Goal: Book appointment/travel/reservation

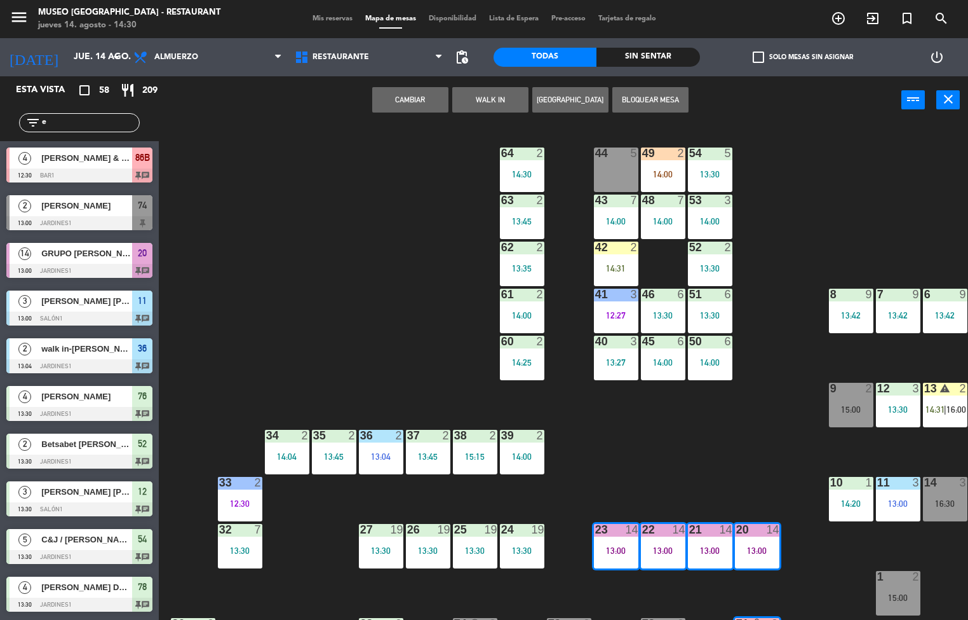
scroll to position [95, 0]
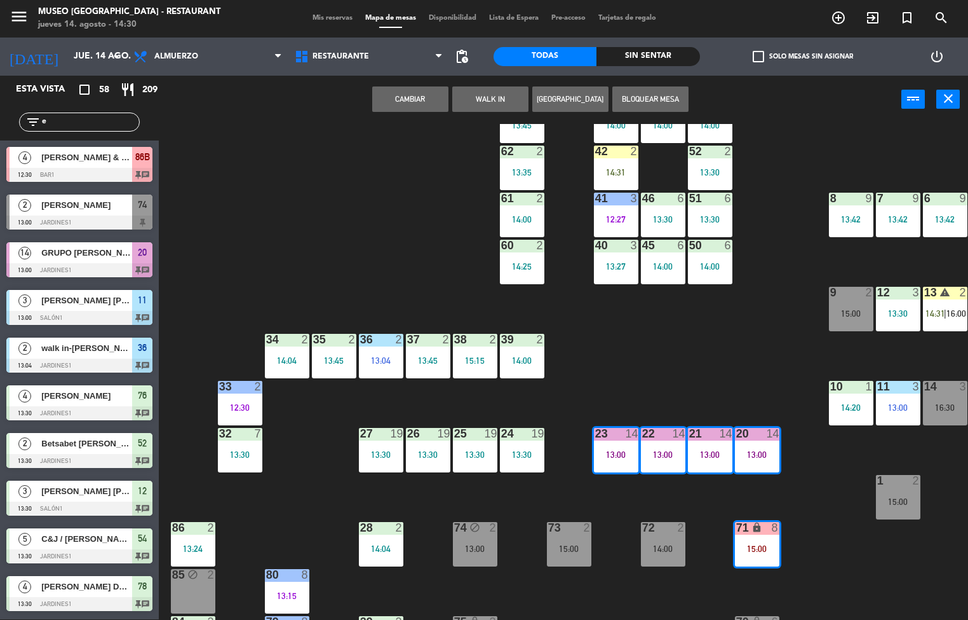
click at [761, 357] on div "44 5 49 2 14:00 54 5 13:30 64 2 14:30 48 7 14:00 53 3 14:00 63 2 13:45 43 7 14:…" at bounding box center [568, 372] width 800 height 496
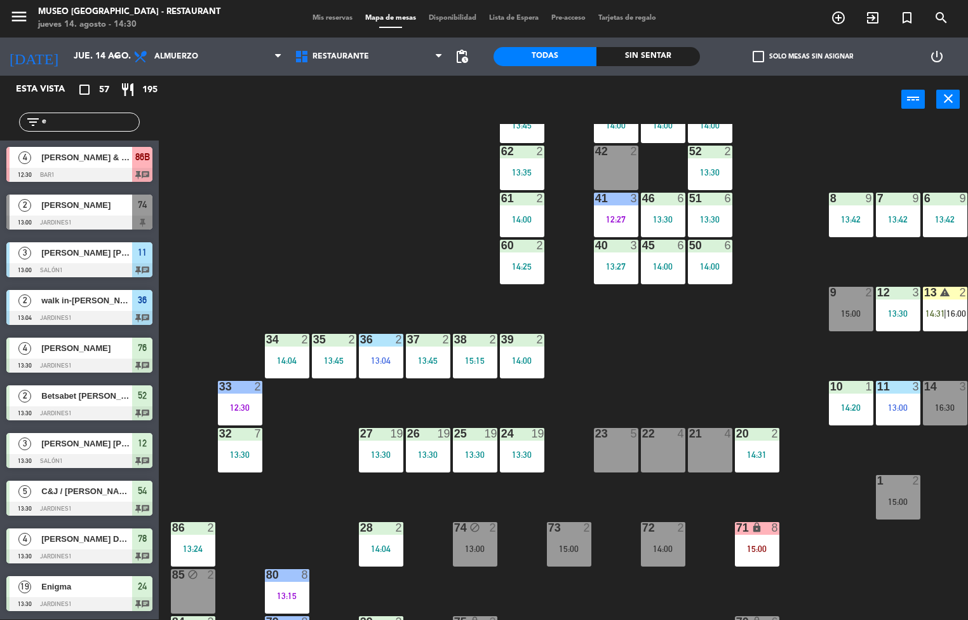
click at [766, 454] on div "14:31" at bounding box center [757, 454] width 44 height 9
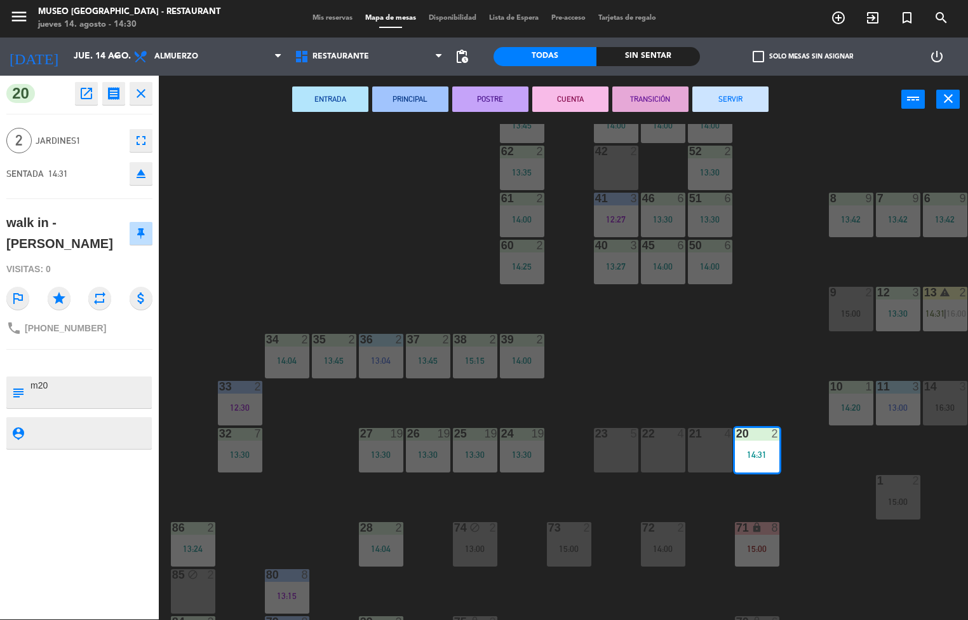
click at [752, 340] on div "44 5 49 2 14:00 54 5 13:30 64 2 14:30 48 7 14:00 53 3 14:00 63 2 13:45 43 7 14:…" at bounding box center [568, 372] width 800 height 496
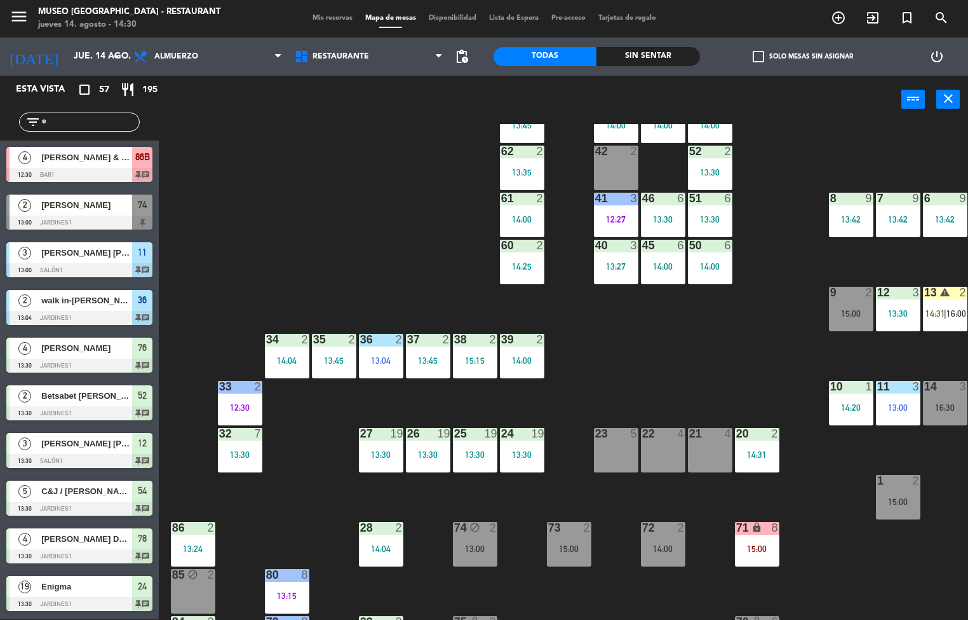
scroll to position [177, 0]
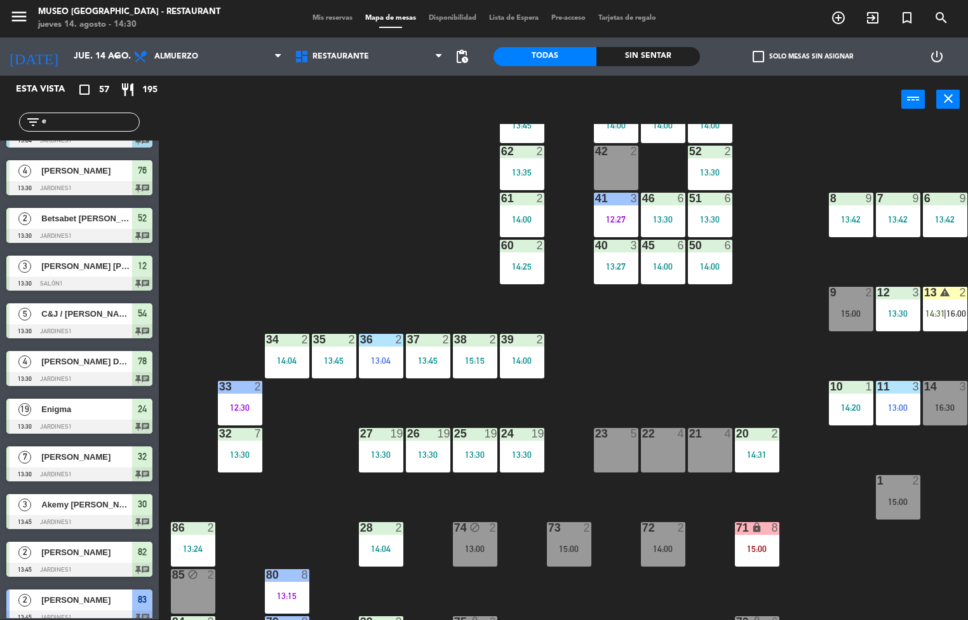
click at [767, 538] on div "71 lock 8 15:00" at bounding box center [757, 544] width 44 height 44
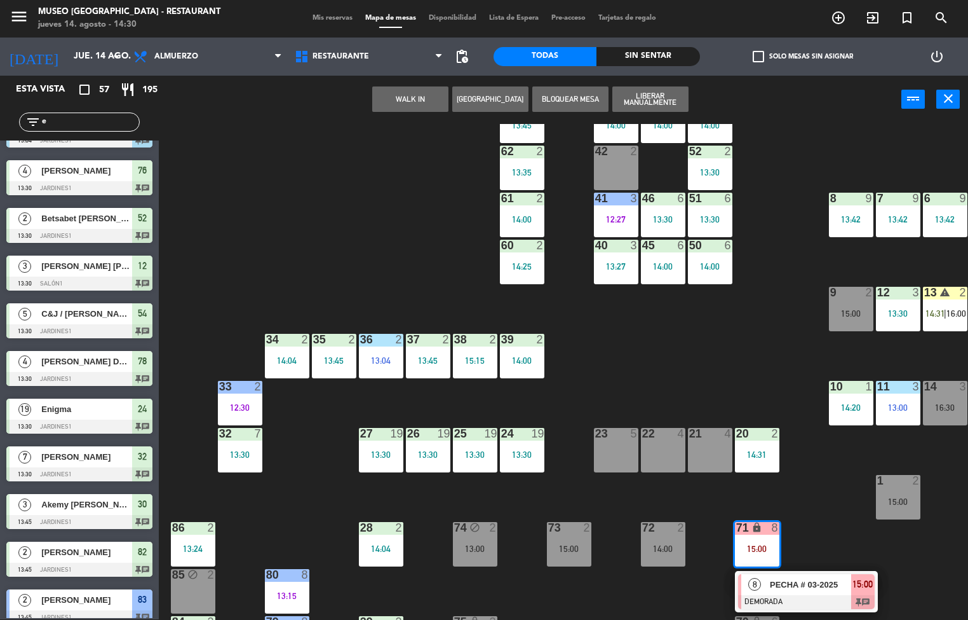
click at [815, 601] on div at bounding box center [806, 602] width 137 height 14
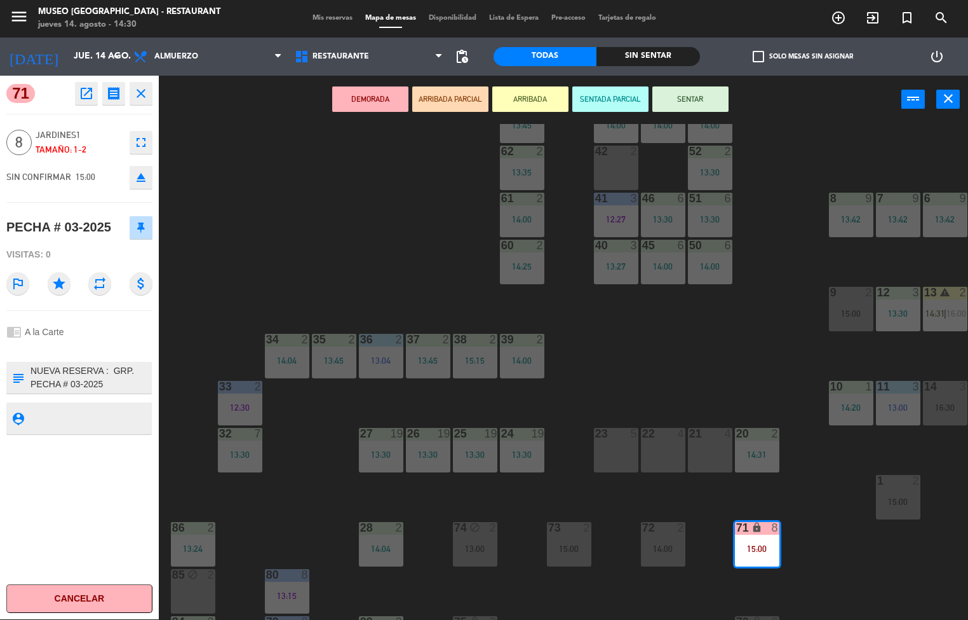
click at [611, 448] on div "23 5" at bounding box center [616, 450] width 44 height 44
click at [662, 454] on div "22 4" at bounding box center [663, 450] width 44 height 44
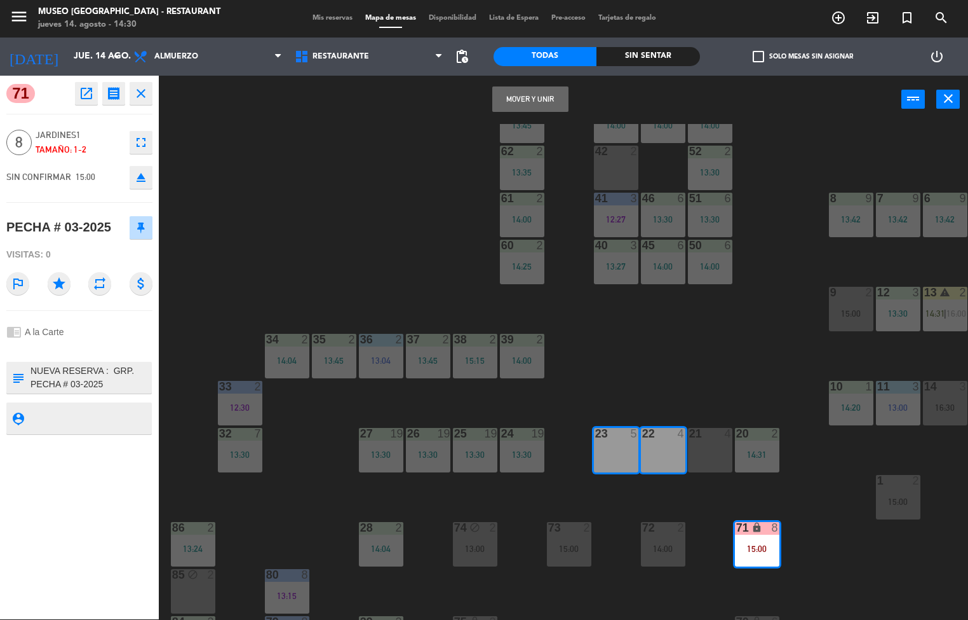
click at [532, 95] on button "Mover y Unir" at bounding box center [530, 98] width 76 height 25
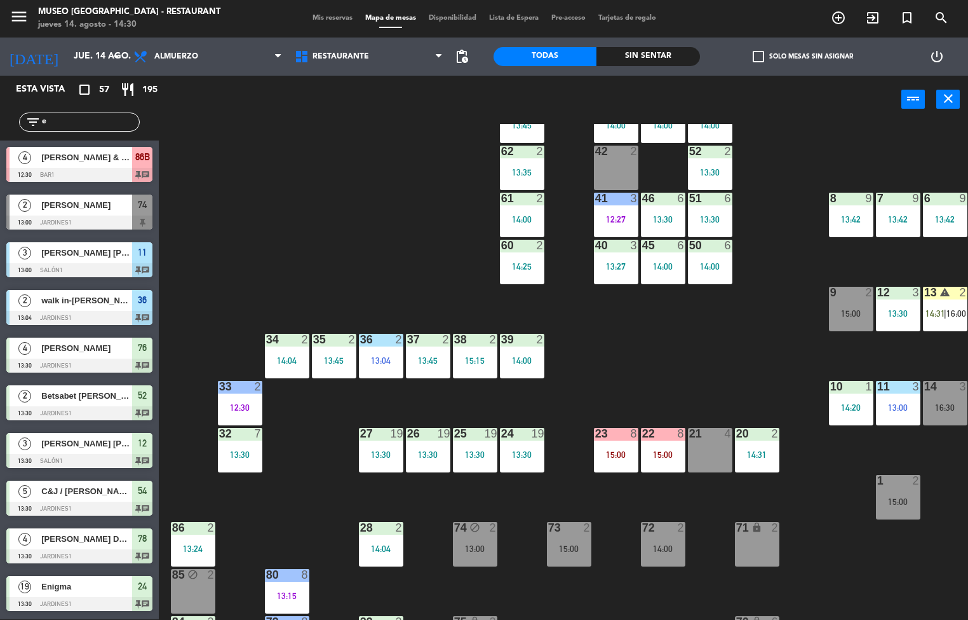
click at [732, 355] on div "44 5 49 2 14:00 54 5 13:30 64 2 14:30 48 7 14:00 53 3 14:00 63 2 13:45 43 7 14:…" at bounding box center [568, 372] width 800 height 496
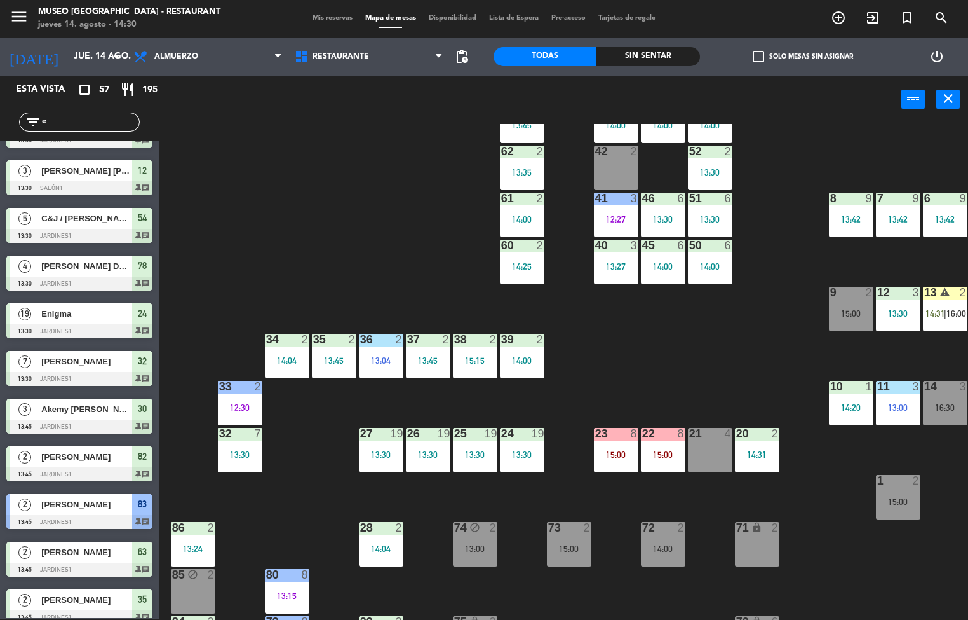
scroll to position [1, 0]
click at [662, 435] on div at bounding box center [663, 433] width 21 height 11
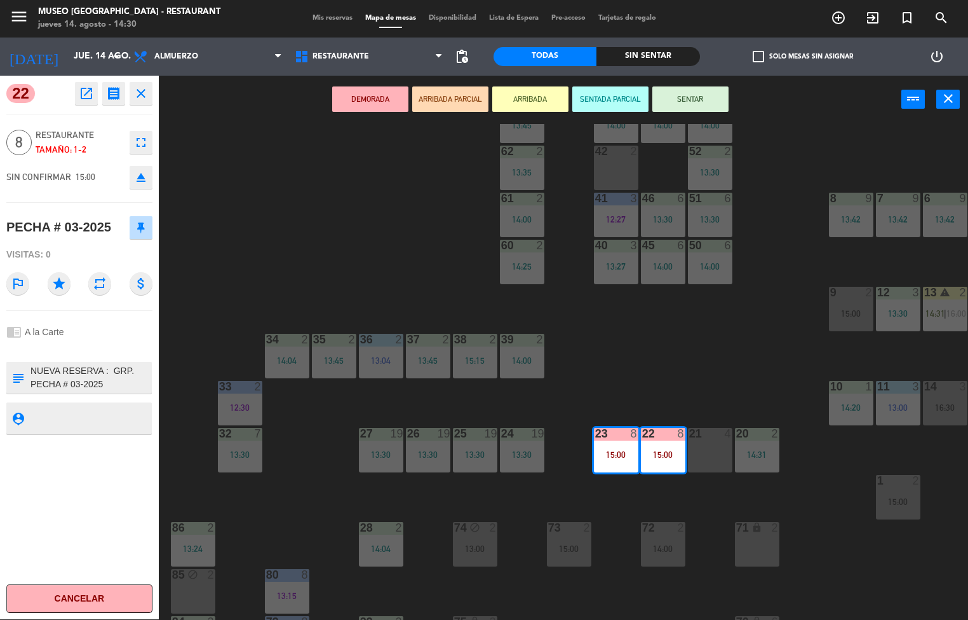
click at [712, 383] on div "44 5 49 2 14:00 54 5 13:30 64 2 14:30 48 7 14:00 53 3 14:00 63 2 13:45 43 7 14:…" at bounding box center [568, 372] width 800 height 496
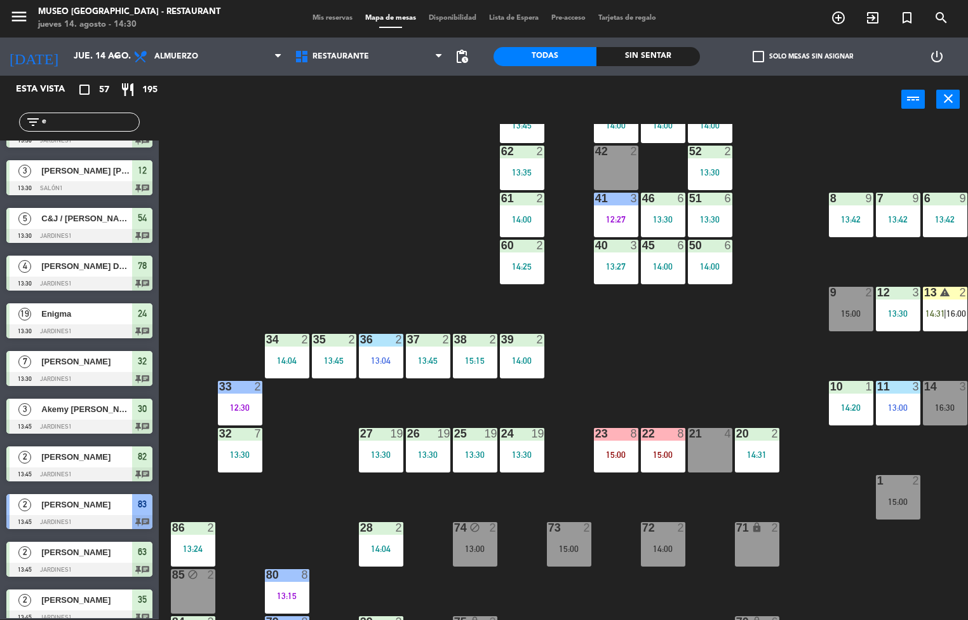
scroll to position [95, 100]
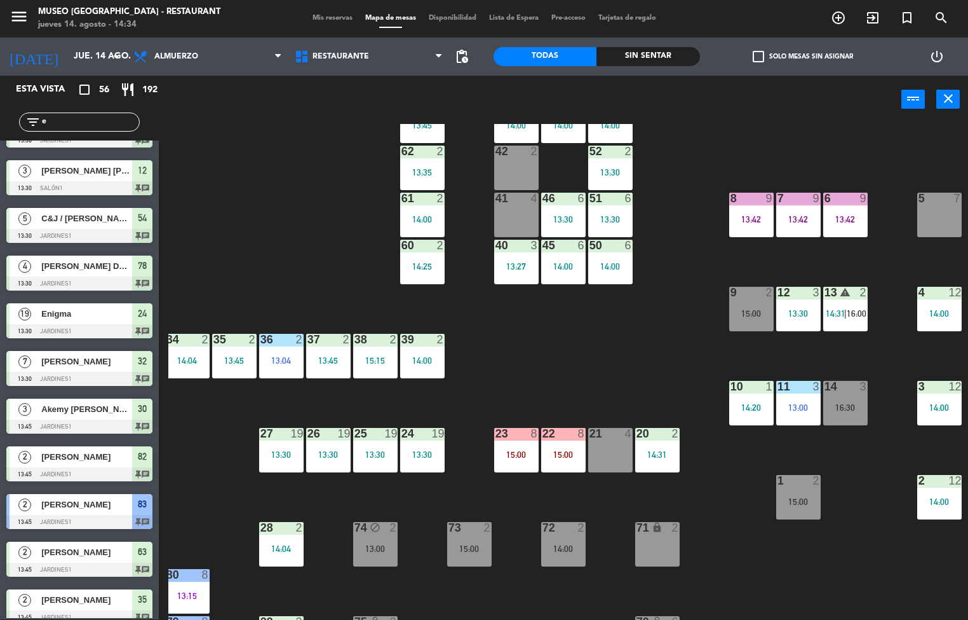
click at [420, 350] on div "39 2 14:00" at bounding box center [422, 356] width 44 height 44
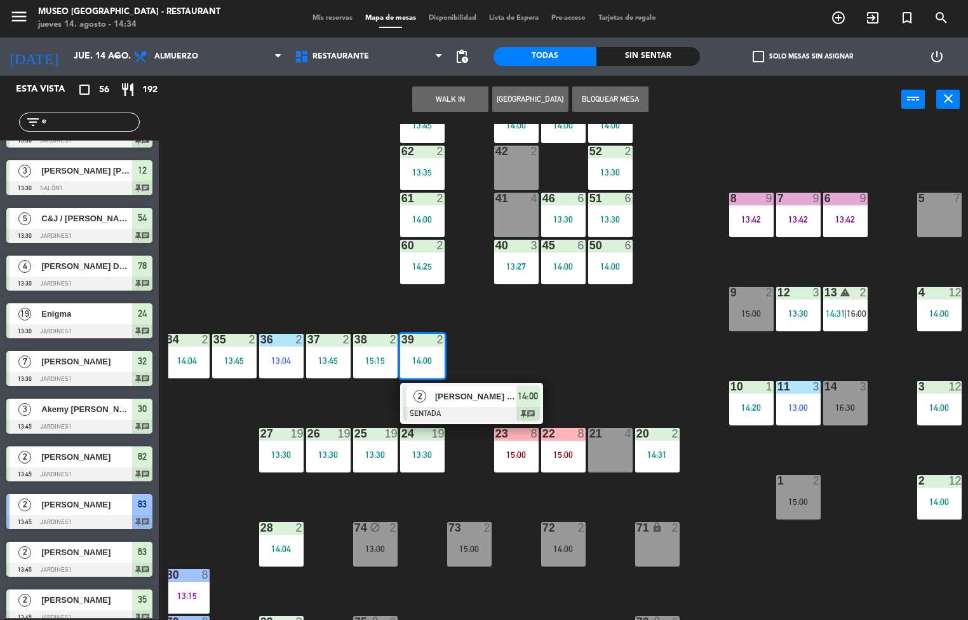
click at [492, 395] on span "[PERSON_NAME] [PERSON_NAME]" at bounding box center [475, 396] width 81 height 13
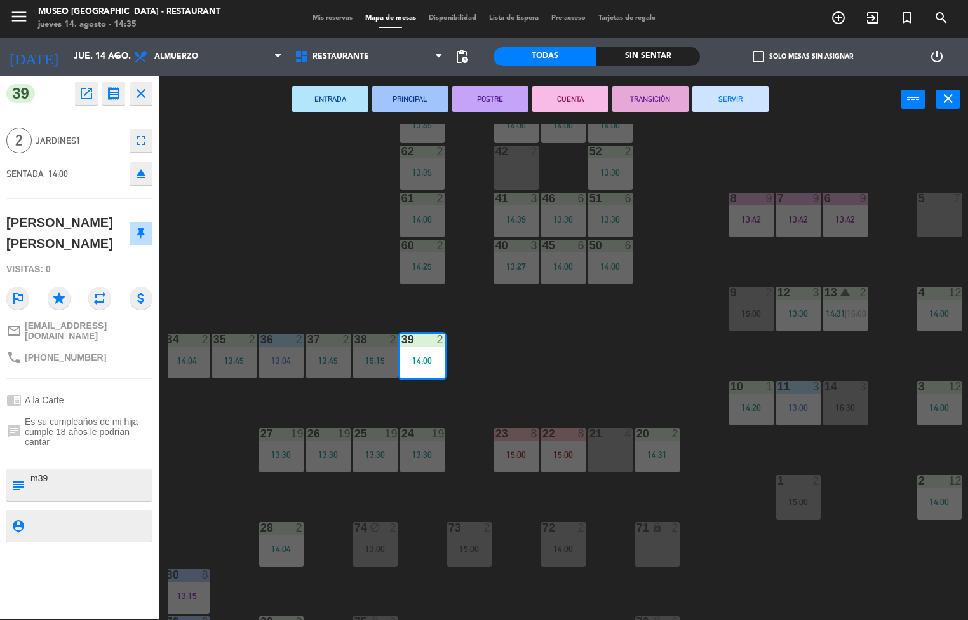
click at [248, 234] on div "44 5 49 2 14:00 54 5 13:30 64 2 14:30 48 7 14:00 53 3 14:00 63 2 13:45 43 7 14:…" at bounding box center [568, 372] width 800 height 496
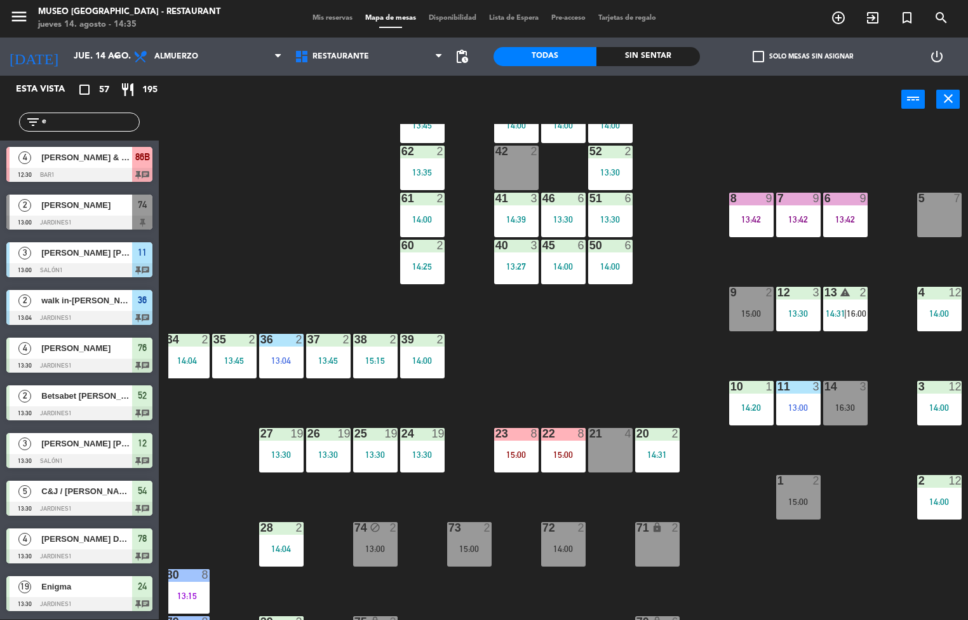
scroll to position [1, 0]
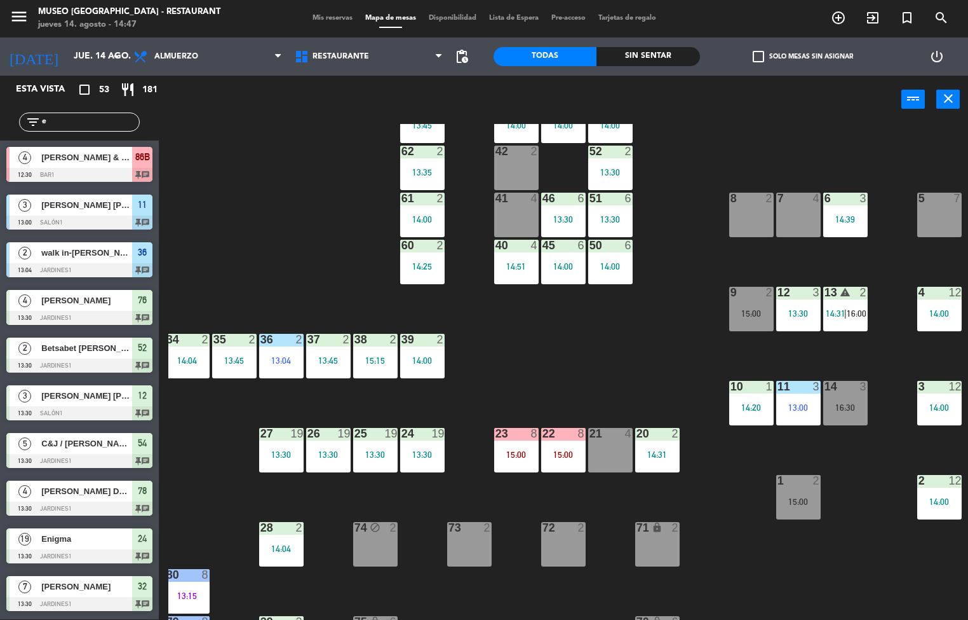
click at [623, 336] on div "44 5 49 2 14:00 54 5 13:30 64 2 14:30 48 7 14:00 53 3 14:00 63 2 13:45 43 7 14:…" at bounding box center [568, 372] width 800 height 496
click at [278, 362] on div "13:04" at bounding box center [281, 360] width 44 height 9
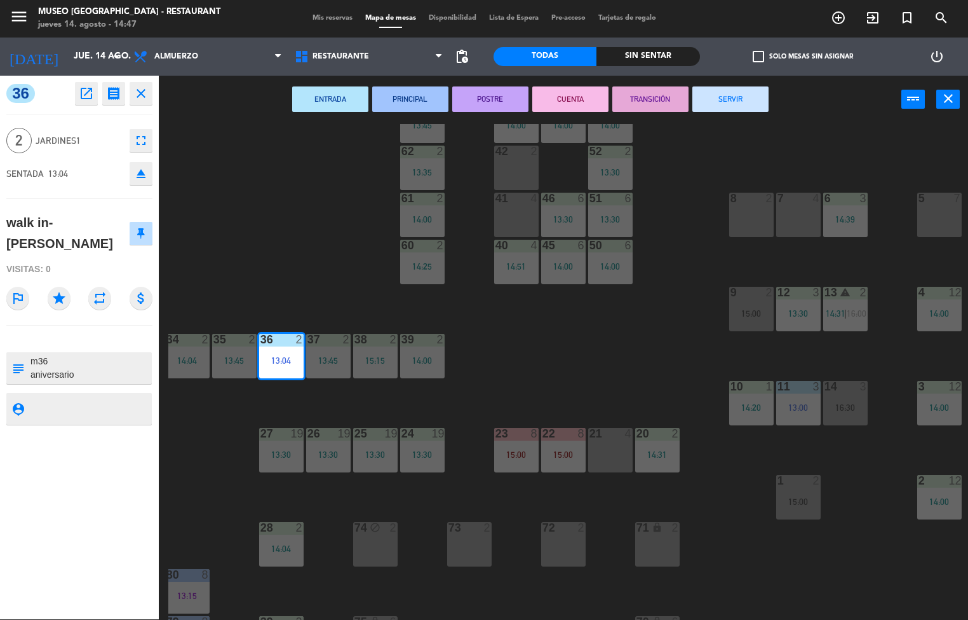
click at [740, 90] on button "SERVIR" at bounding box center [731, 98] width 76 height 25
click at [635, 345] on div "44 5 49 2 14:00 54 5 13:30 64 2 14:30 48 7 14:00 53 3 14:00 63 2 13:45 43 7 14:…" at bounding box center [568, 372] width 800 height 496
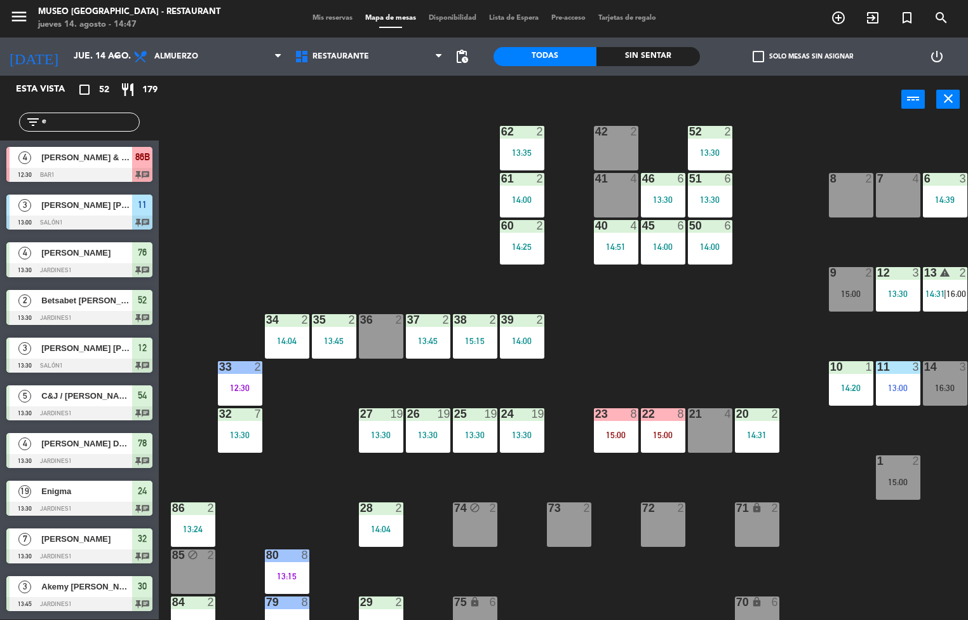
scroll to position [67, 0]
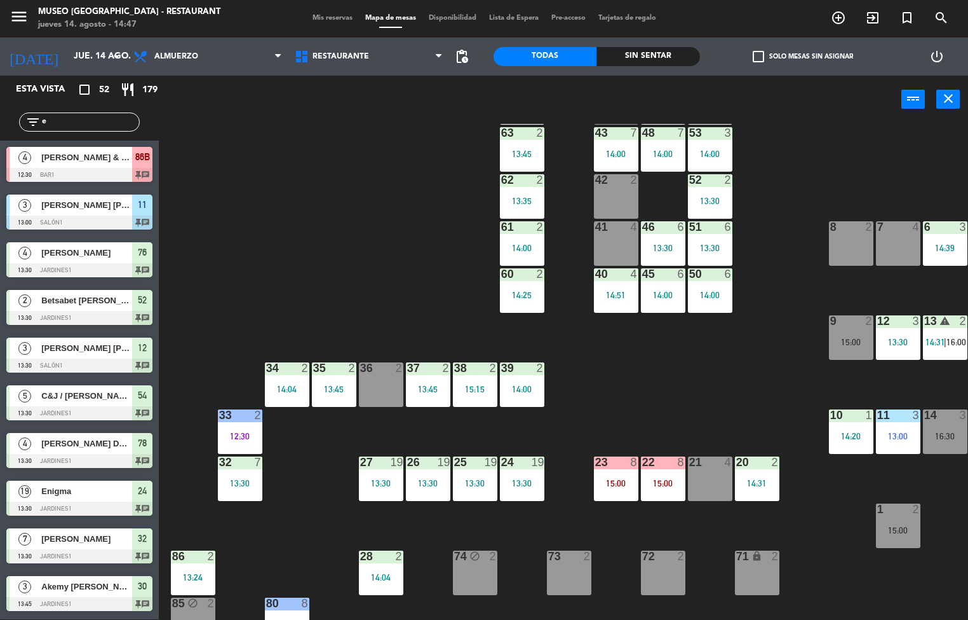
click at [544, 482] on div "13:30" at bounding box center [522, 483] width 44 height 9
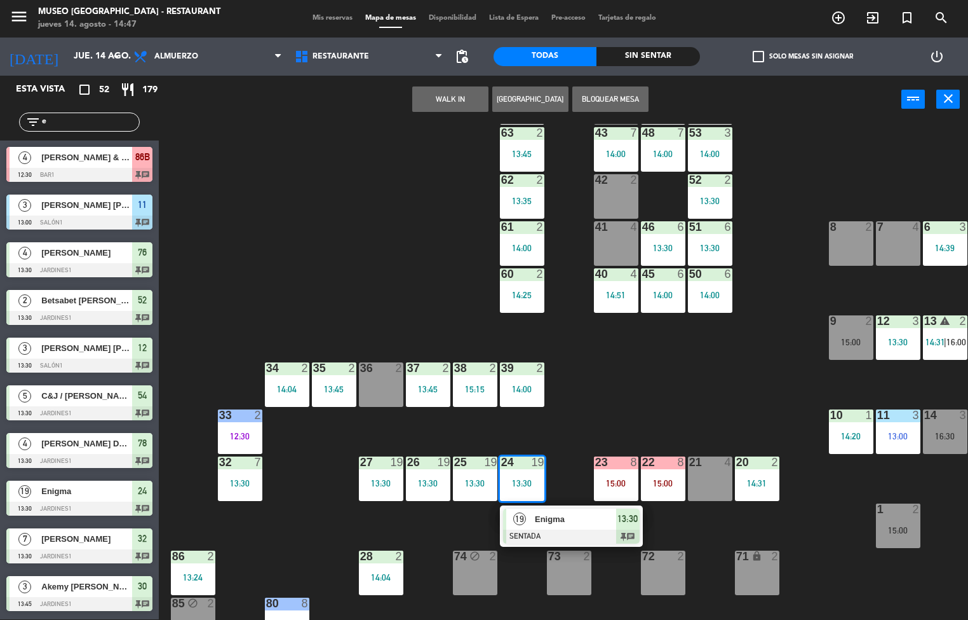
click at [559, 519] on span "Enigma" at bounding box center [575, 518] width 81 height 13
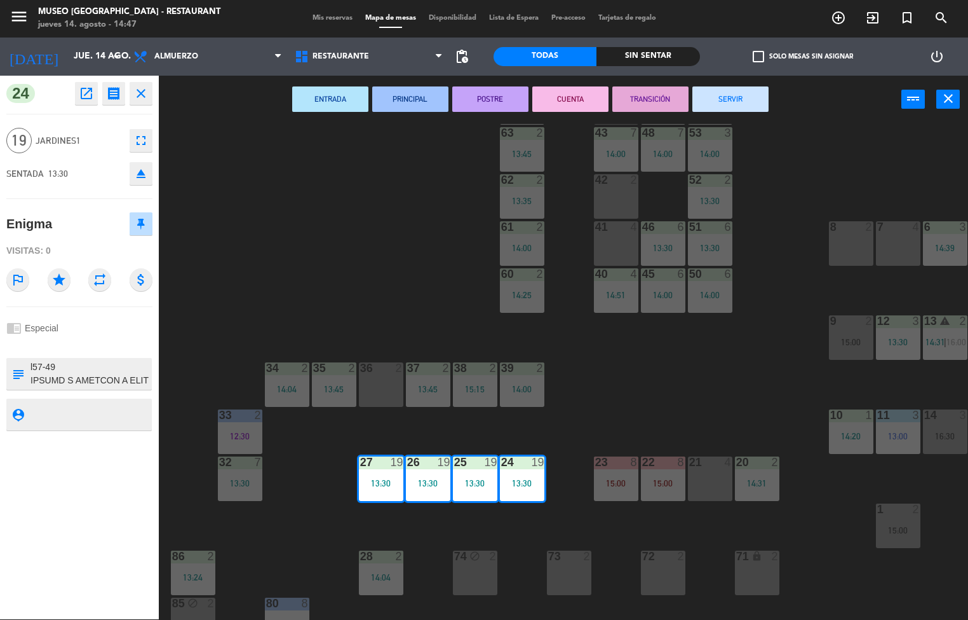
click at [421, 95] on button "PRINCIPAL" at bounding box center [410, 98] width 76 height 25
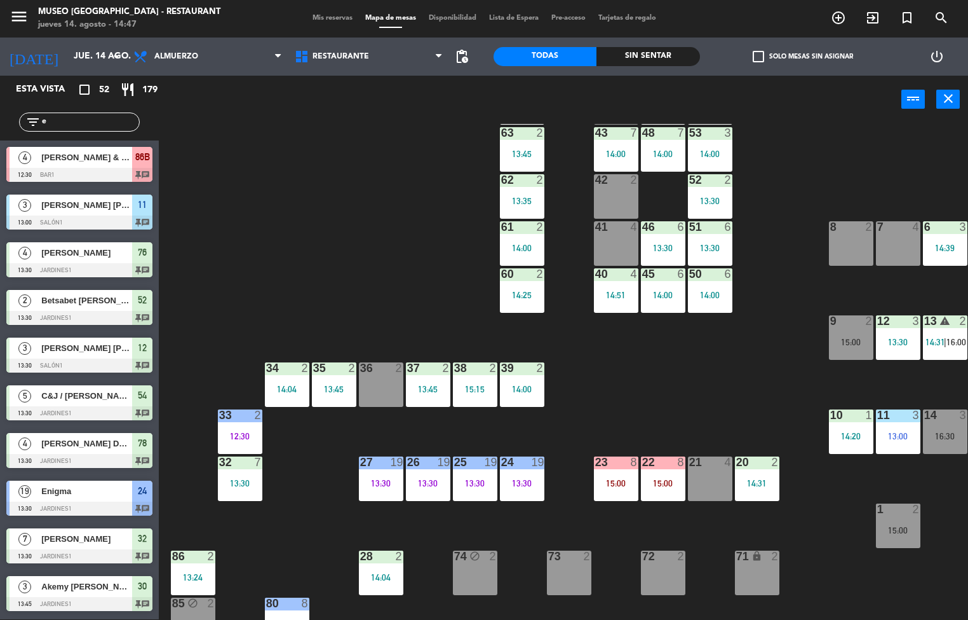
click at [418, 207] on div "44 5 49 2 14:00 54 5 13:30 64 2 14:30 48 7 14:00 53 3 14:00 63 2 13:45 43 7 14:…" at bounding box center [568, 372] width 800 height 496
click at [531, 384] on div "14:00" at bounding box center [522, 388] width 44 height 9
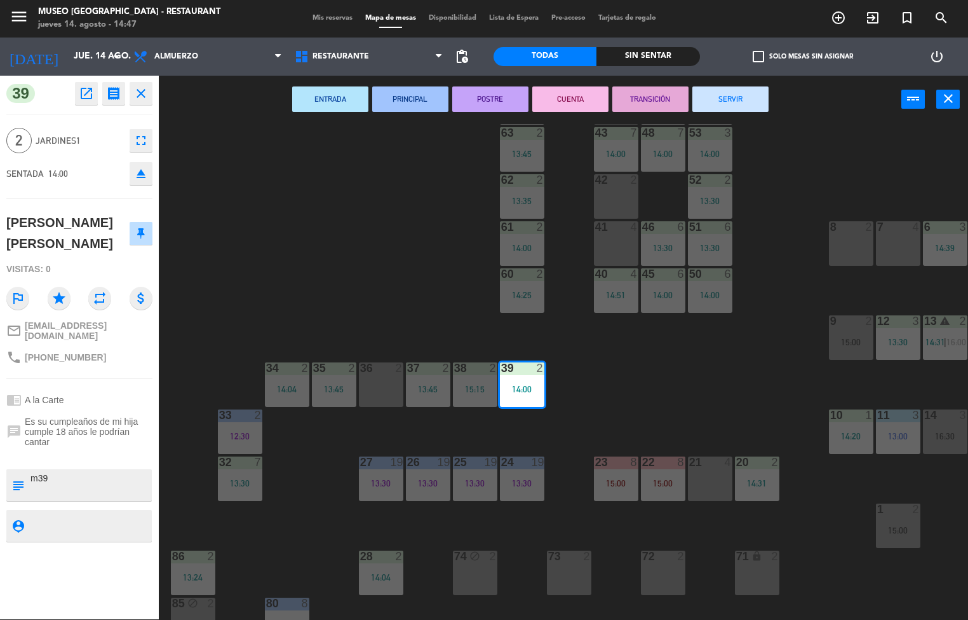
click at [652, 97] on button "TRANSICIÓN" at bounding box center [651, 98] width 76 height 25
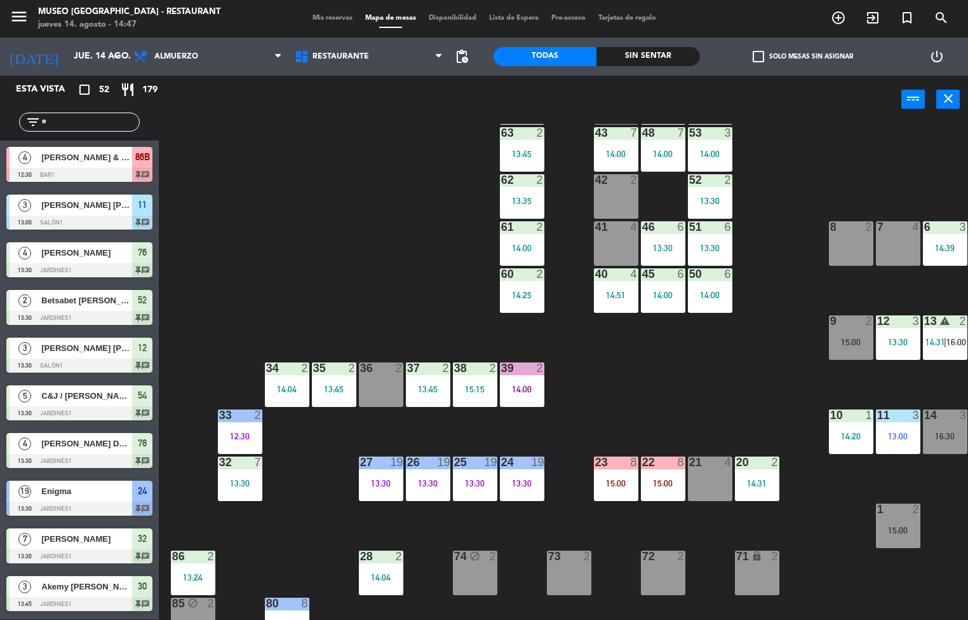
scroll to position [1, 0]
click at [515, 384] on div "14:00" at bounding box center [522, 388] width 44 height 9
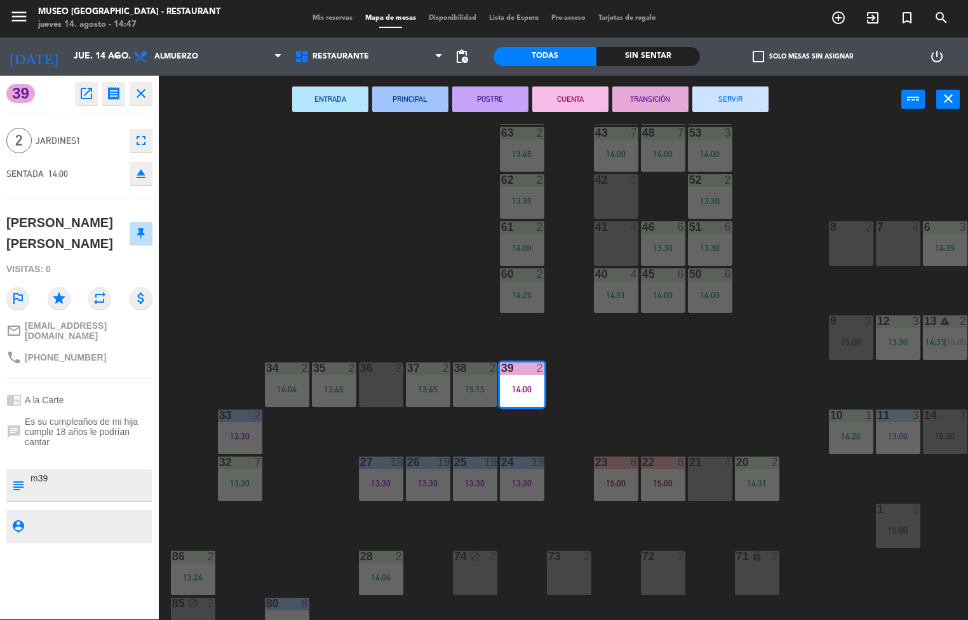
click at [422, 90] on button "PRINCIPAL" at bounding box center [410, 98] width 76 height 25
click at [395, 256] on div "44 5 49 2 14:00 54 5 13:30 64 2 14:30 48 7 14:00 53 3 14:00 63 2 13:45 43 7 14:…" at bounding box center [568, 372] width 800 height 496
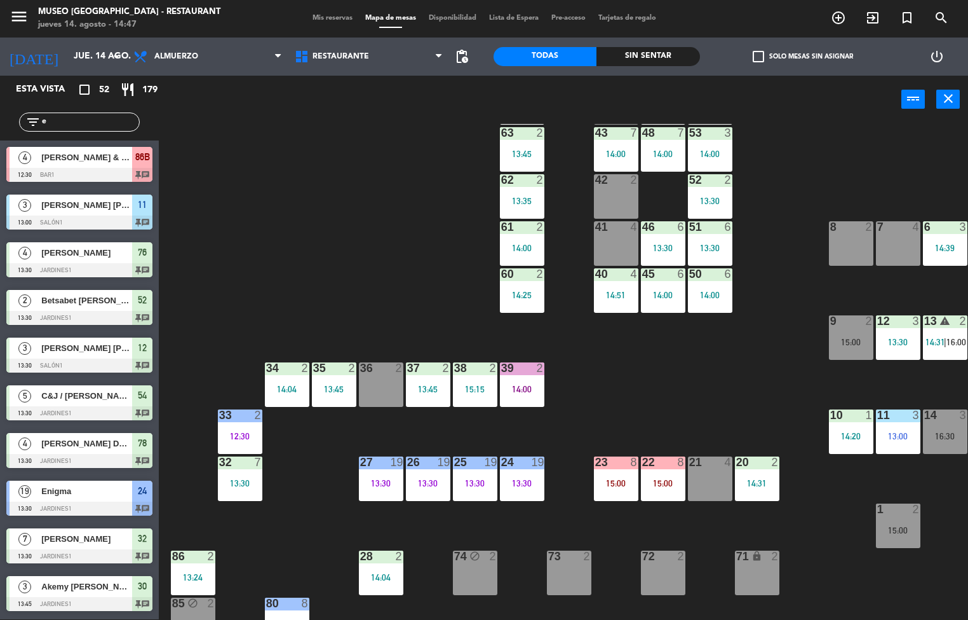
click at [486, 391] on div "15:15" at bounding box center [475, 388] width 44 height 9
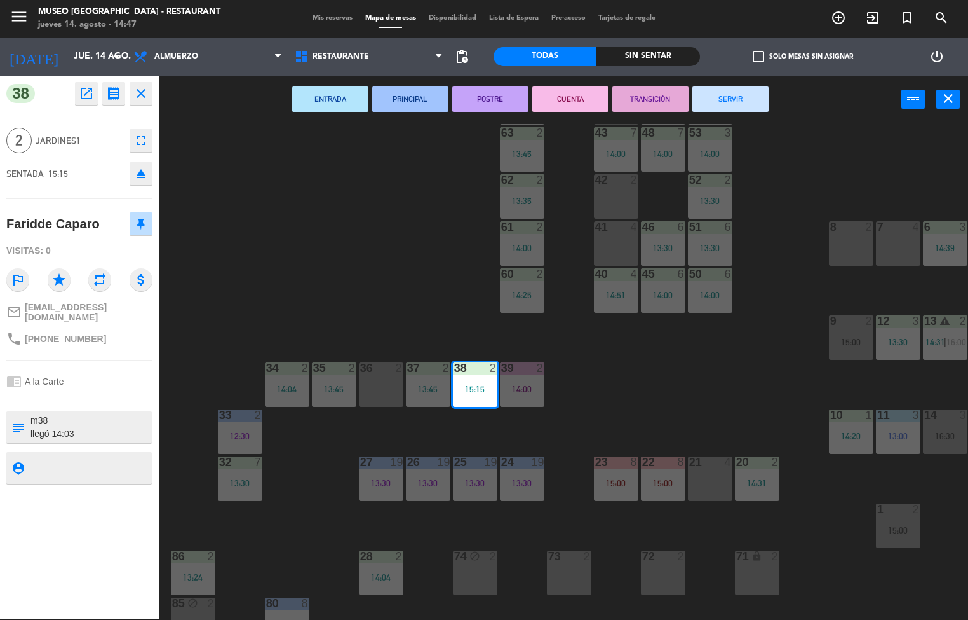
click at [414, 99] on button "PRINCIPAL" at bounding box center [410, 98] width 76 height 25
click at [374, 254] on div "44 5 49 2 14:00 54 5 13:30 64 2 14:30 48 7 14:00 53 3 14:00 63 2 13:45 43 7 14:…" at bounding box center [568, 372] width 800 height 496
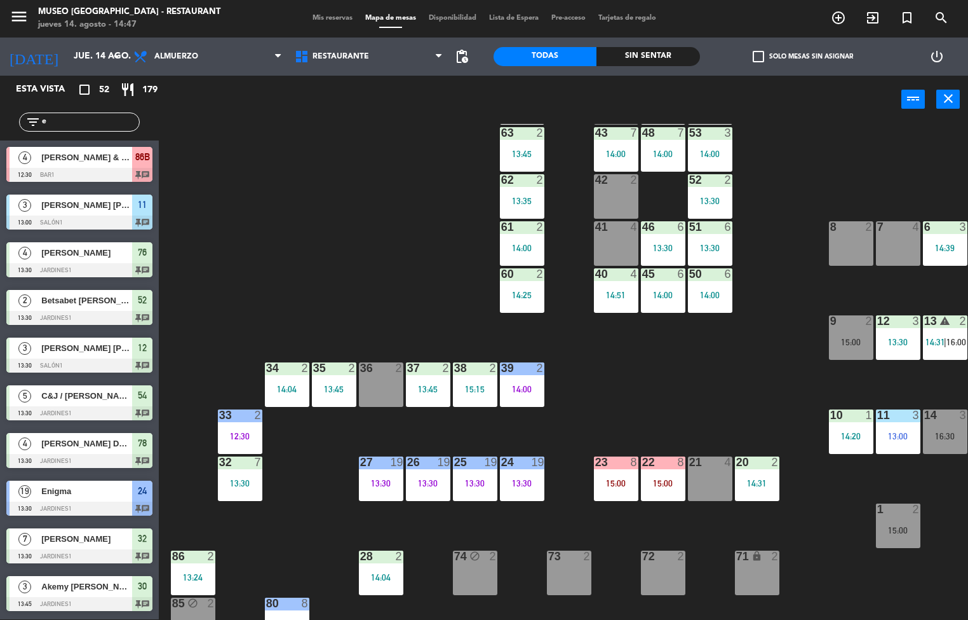
scroll to position [334, 0]
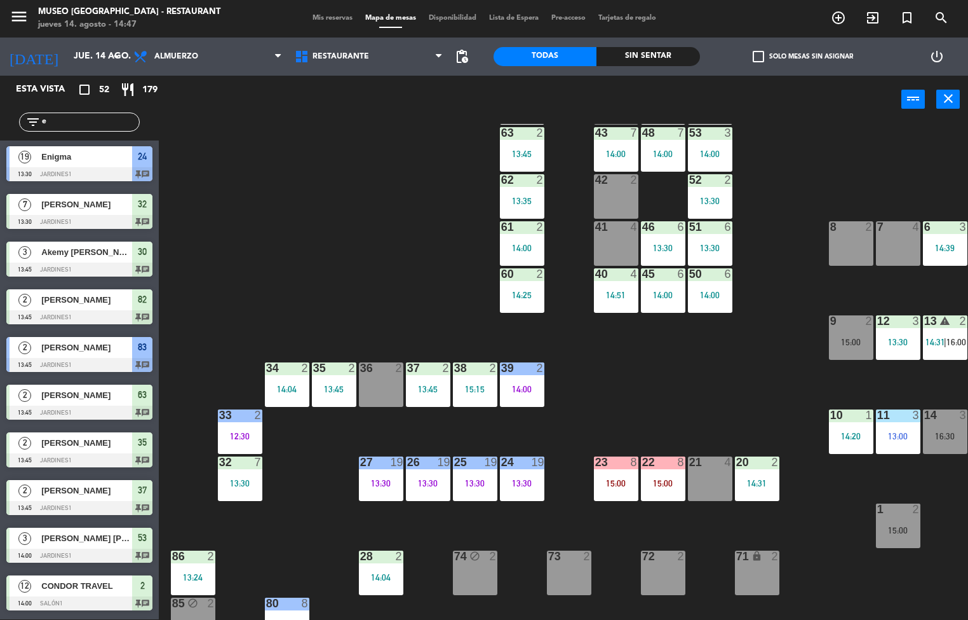
click at [426, 387] on div "13:45" at bounding box center [428, 388] width 44 height 9
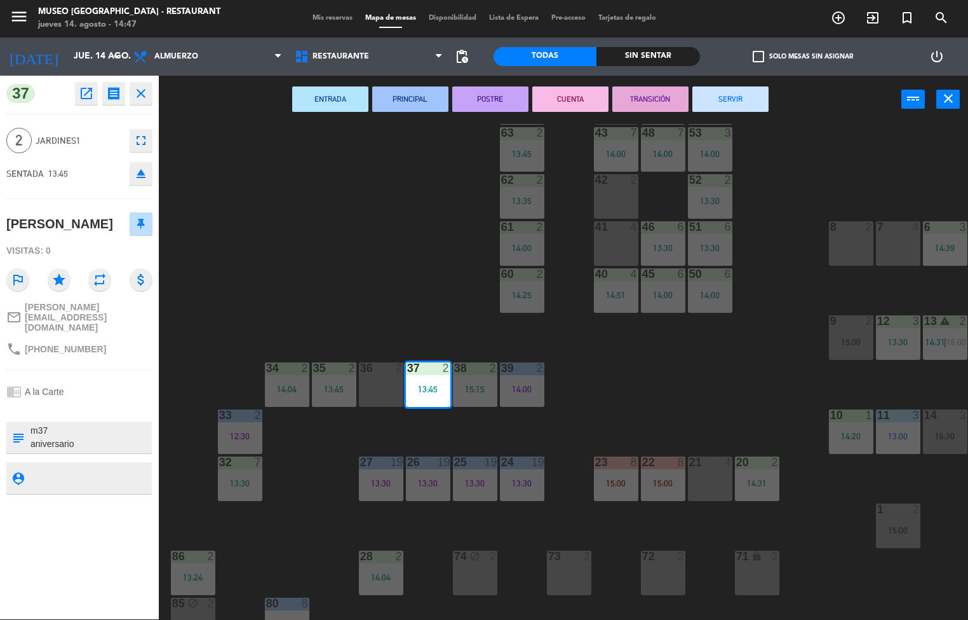
click at [511, 92] on button "POSTRE" at bounding box center [490, 98] width 76 height 25
click at [390, 208] on div "44 5 49 2 14:00 54 5 13:30 64 2 14:30 48 7 14:00 53 3 14:00 63 2 13:45 43 7 14:…" at bounding box center [568, 372] width 800 height 496
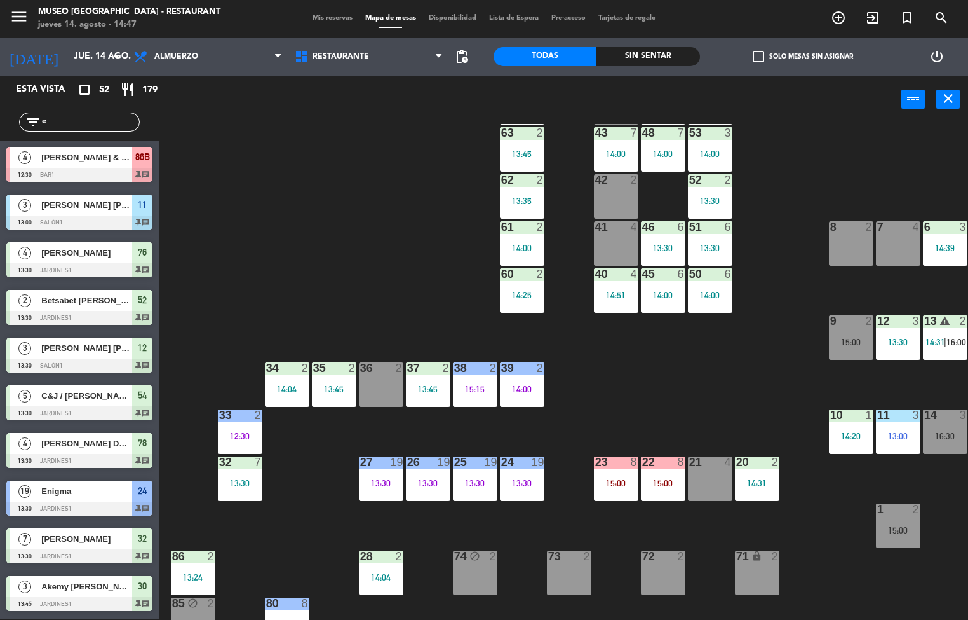
scroll to position [1, 0]
click at [280, 391] on div "14:04" at bounding box center [287, 388] width 44 height 9
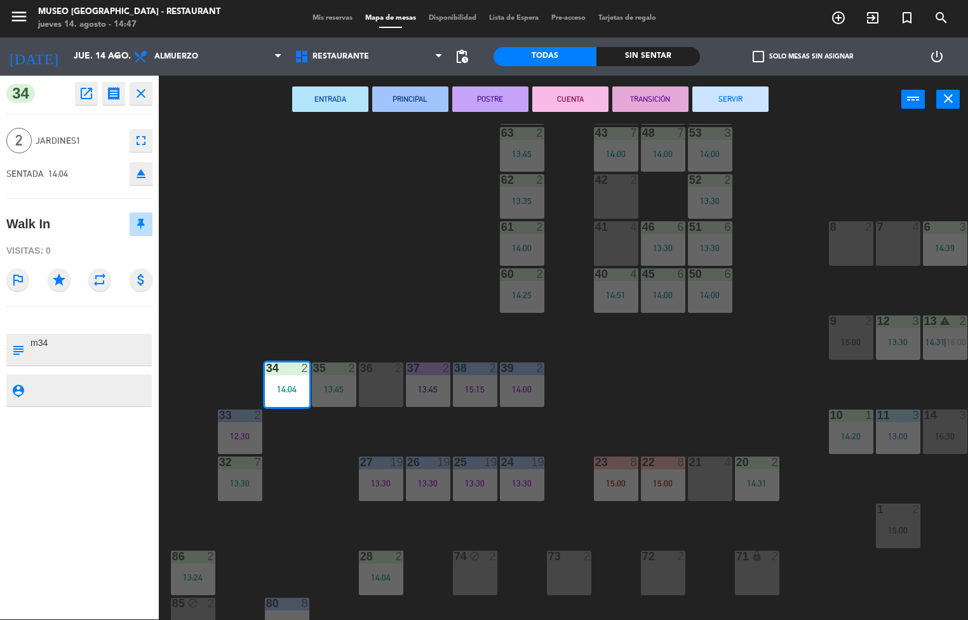
click at [313, 88] on button "ENTRADA" at bounding box center [330, 98] width 76 height 25
click at [384, 212] on div "44 5 49 2 14:00 54 5 13:30 64 2 14:30 48 7 14:00 53 3 14:00 63 2 13:45 43 7 14:…" at bounding box center [568, 372] width 800 height 496
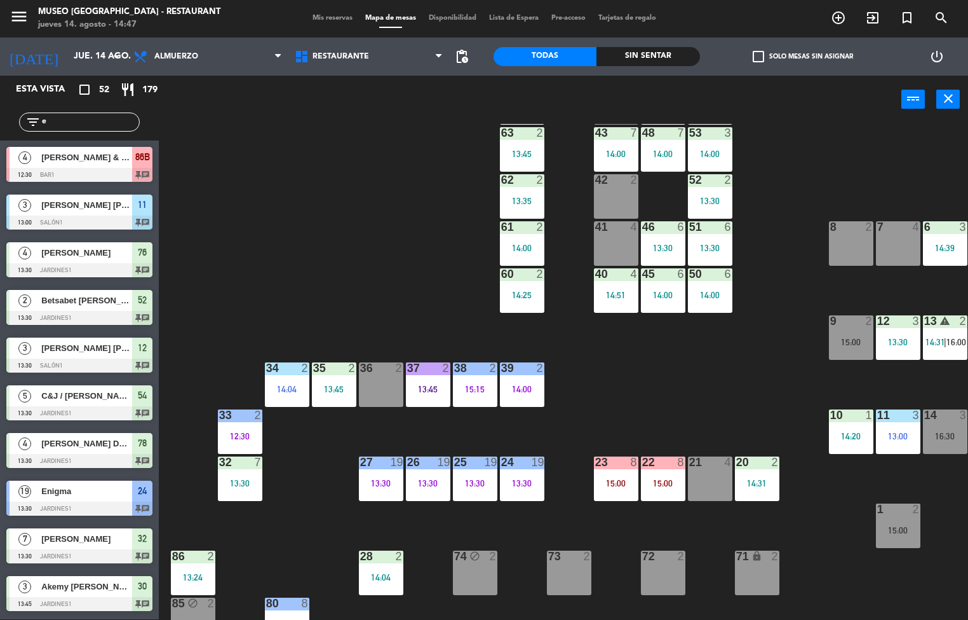
click at [334, 390] on div "13:45" at bounding box center [334, 388] width 44 height 9
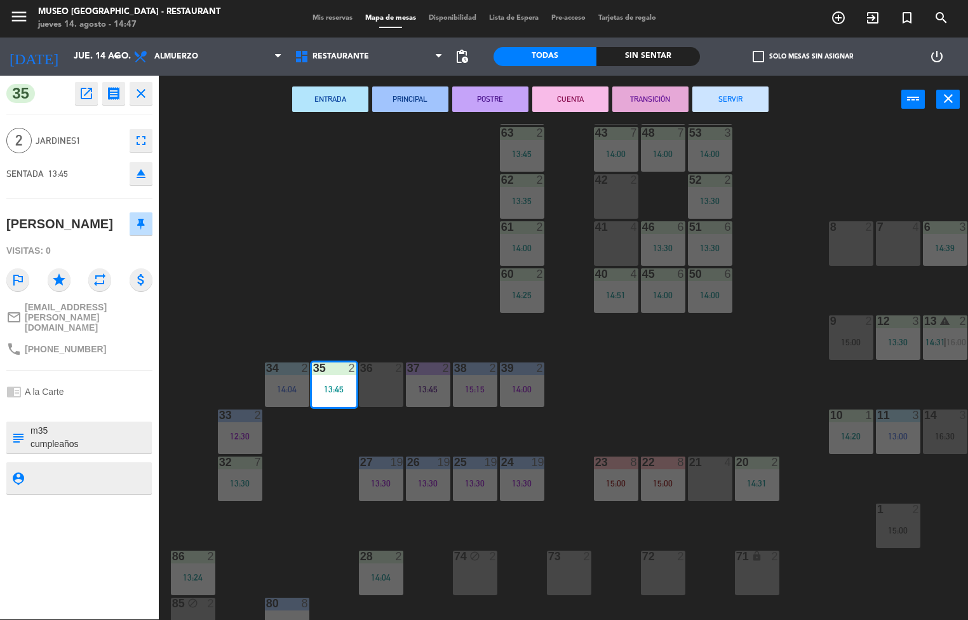
click at [427, 90] on button "PRINCIPAL" at bounding box center [410, 98] width 76 height 25
click at [365, 261] on div "44 5 49 2 14:00 54 5 13:30 64 2 14:30 48 7 14:00 53 3 14:00 63 2 13:45 43 7 14:…" at bounding box center [568, 372] width 800 height 496
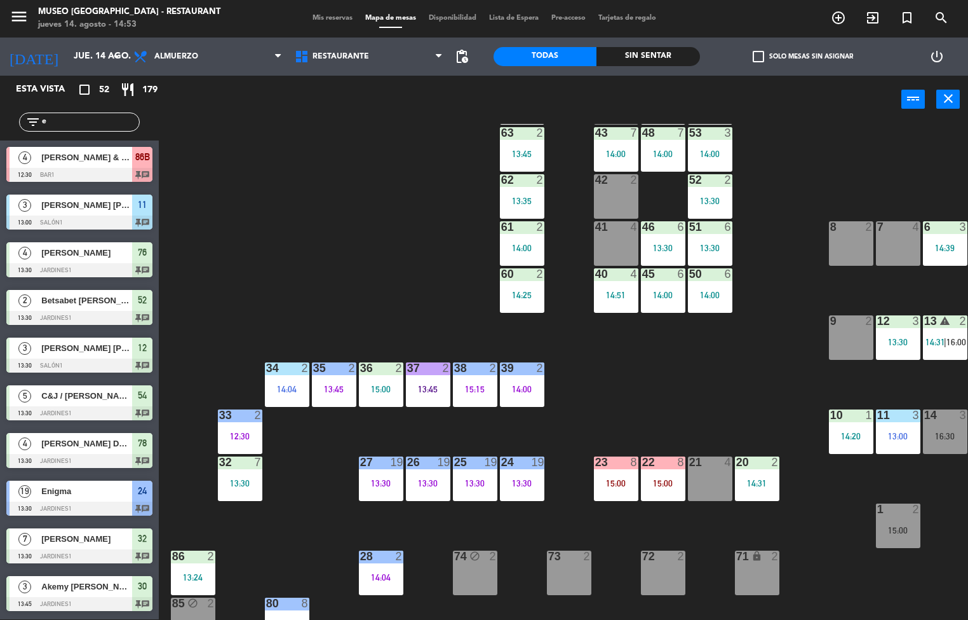
click at [525, 385] on div "14:00" at bounding box center [522, 388] width 44 height 9
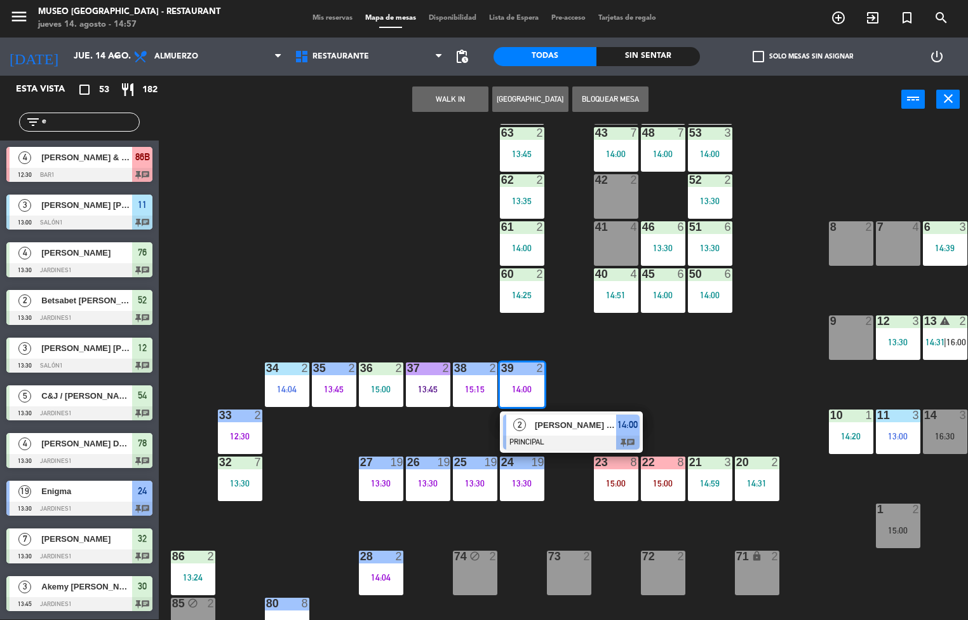
click at [767, 376] on div "44 5 49 2 14:00 54 5 13:30 64 2 14:30 48 7 14:00 53 3 14:00 63 2 13:45 43 7 14:…" at bounding box center [568, 372] width 800 height 496
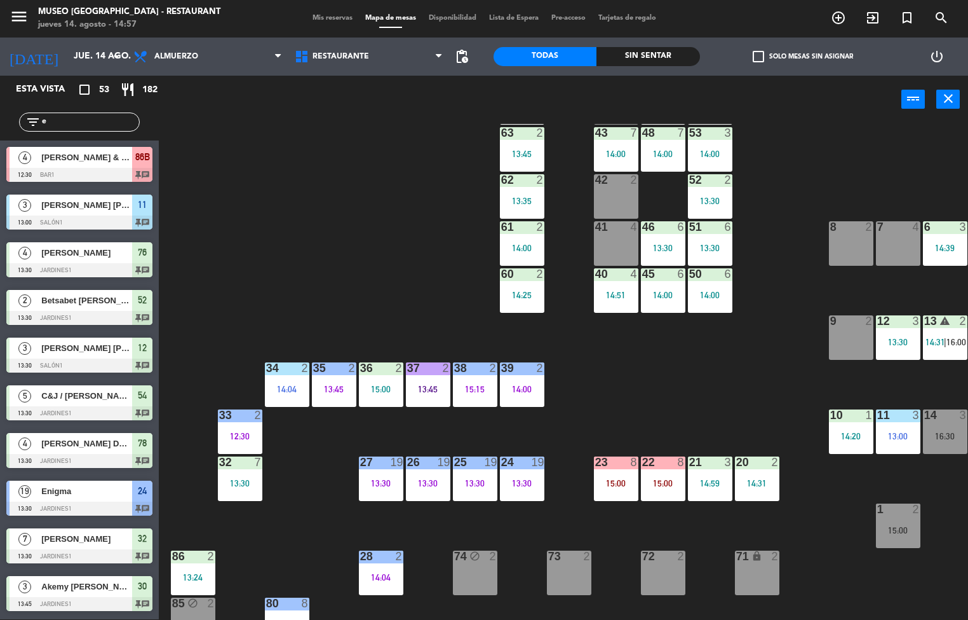
click at [239, 482] on div "13:30" at bounding box center [240, 483] width 44 height 9
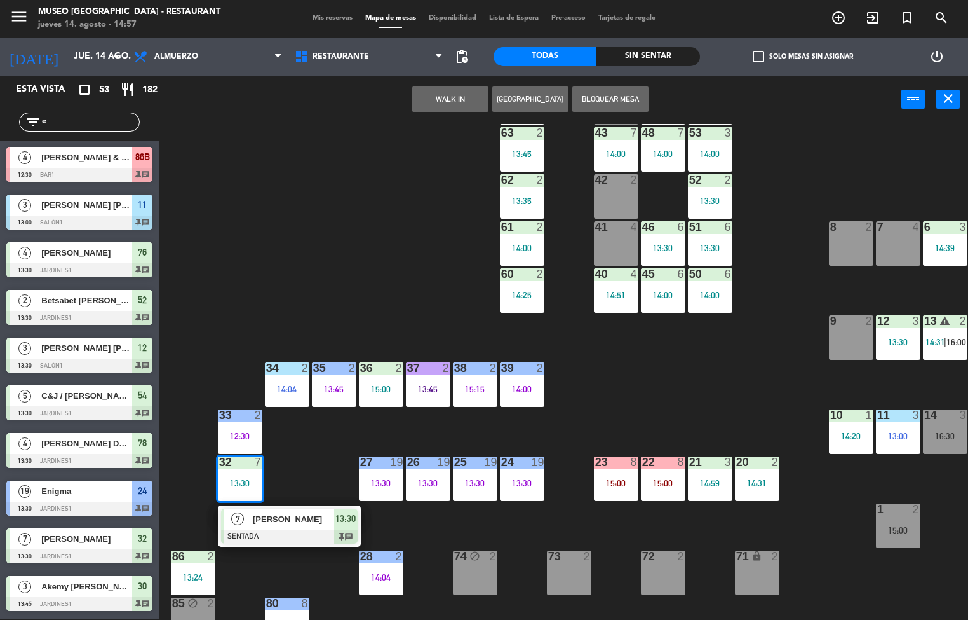
click at [383, 276] on div "44 5 49 2 14:00 54 5 13:30 64 2 14:30 48 7 14:00 53 3 14:00 63 2 13:45 43 7 14:…" at bounding box center [568, 372] width 800 height 496
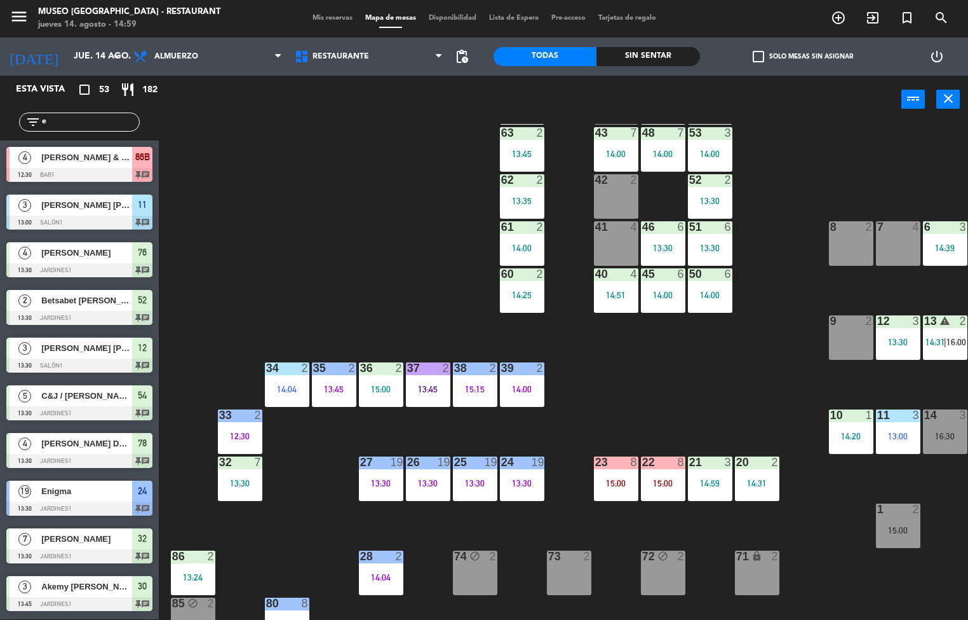
click at [681, 368] on div "44 5 49 2 14:00 54 5 13:30 64 2 14:30 48 7 14:00 53 3 14:00 63 2 13:45 43 7 14:…" at bounding box center [568, 372] width 800 height 496
click at [721, 294] on div "14:00" at bounding box center [710, 294] width 44 height 9
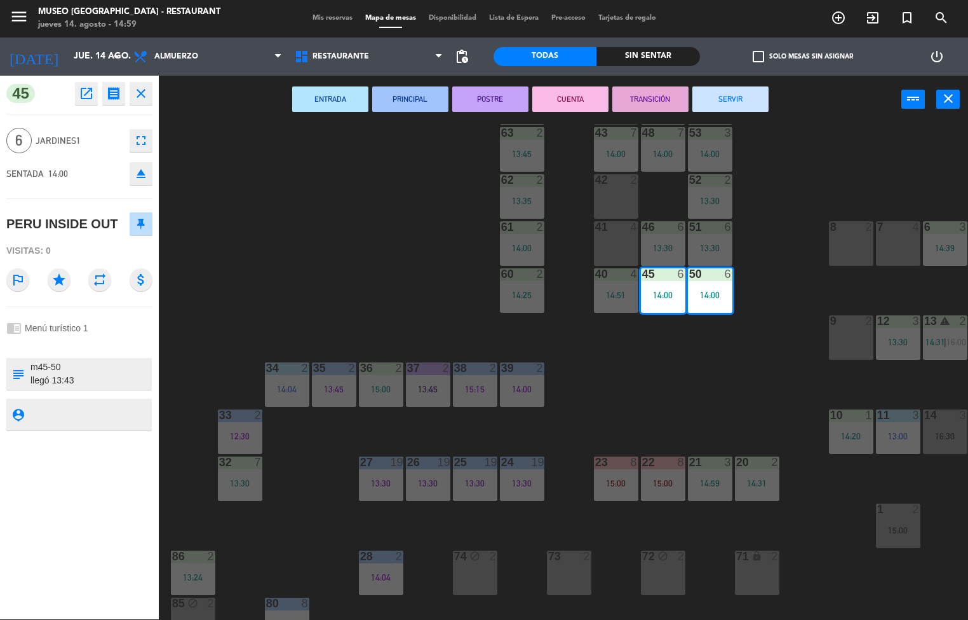
click at [660, 92] on button "TRANSICIÓN" at bounding box center [651, 98] width 76 height 25
click at [831, 144] on div "44 5 49 2 14:00 54 5 13:30 64 2 14:30 48 7 14:00 53 3 14:00 63 2 13:45 43 7 14:…" at bounding box center [568, 372] width 800 height 496
click at [728, 226] on div "6" at bounding box center [728, 226] width 8 height 11
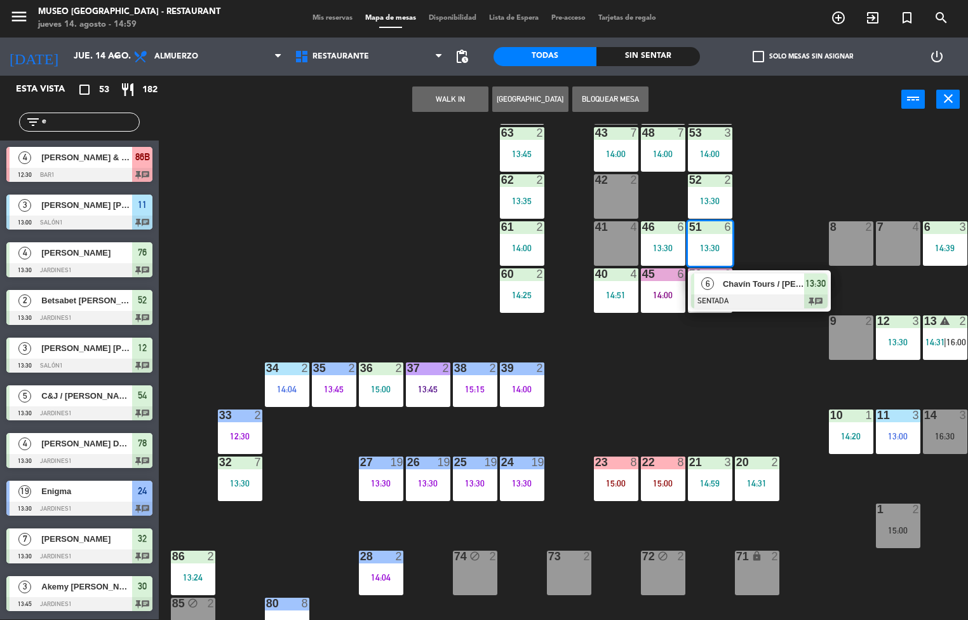
click at [755, 283] on span "Chavín Tours / [PERSON_NAME]" at bounding box center [763, 283] width 81 height 13
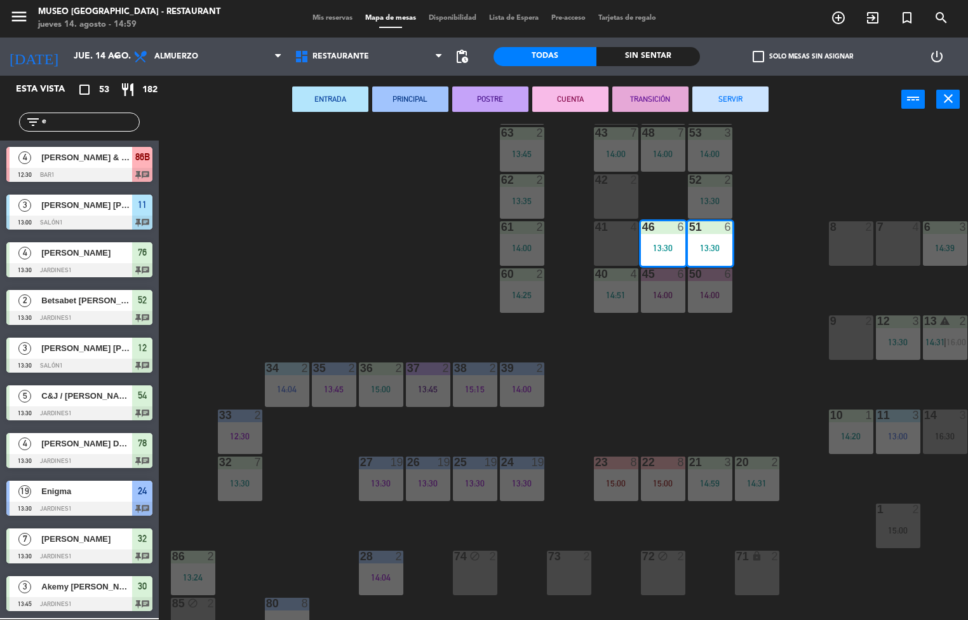
click at [646, 96] on button "TRANSICIÓN" at bounding box center [651, 98] width 76 height 25
click at [851, 160] on div "44 5 49 2 14:00 54 5 13:30 64 2 14:30 48 7 14:00 53 3 14:00 63 2 13:45 43 7 14:…" at bounding box center [568, 372] width 800 height 496
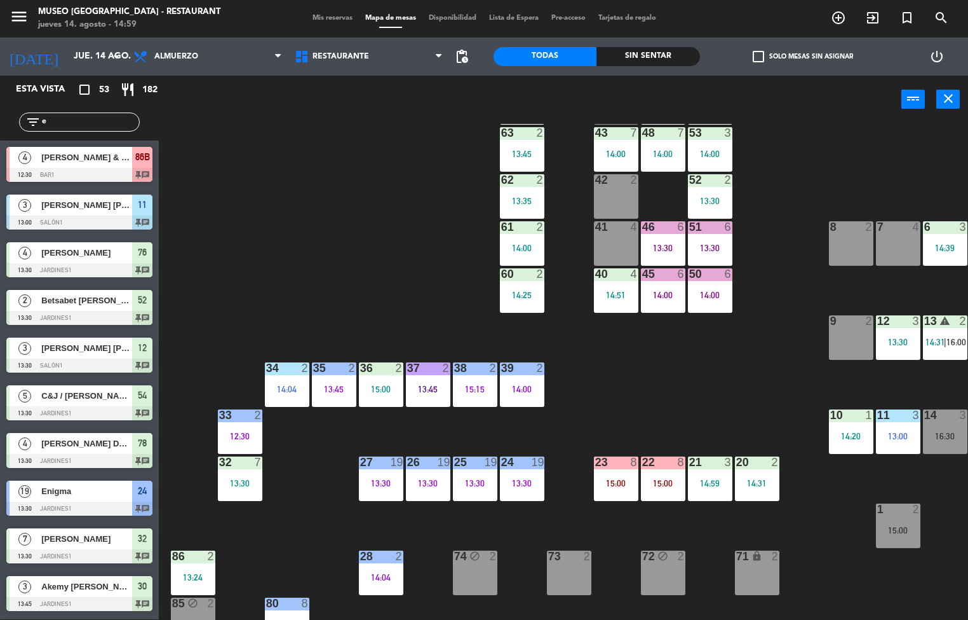
click at [507, 487] on div "13:30" at bounding box center [522, 483] width 44 height 9
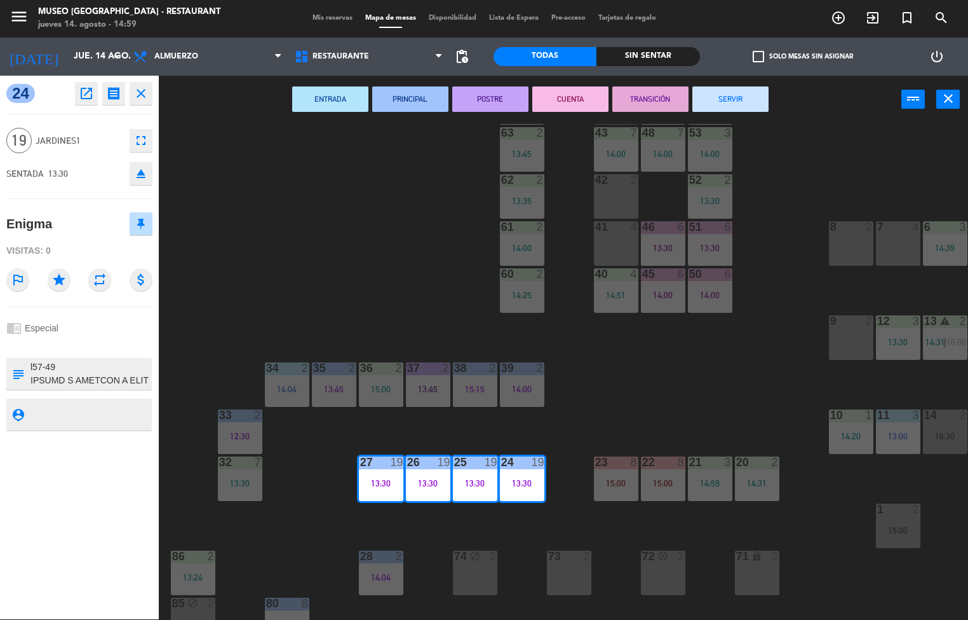
click at [498, 95] on button "POSTRE" at bounding box center [490, 98] width 76 height 25
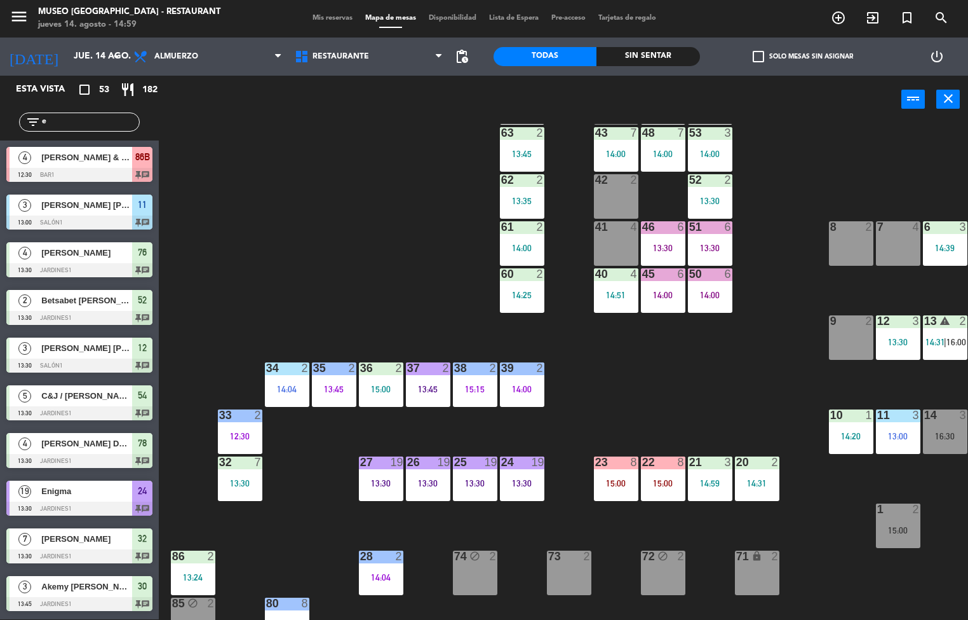
click at [364, 242] on div "44 5 49 2 14:00 54 5 13:30 64 2 14:30 48 7 14:00 53 3 14:00 63 2 13:45 43 7 14:…" at bounding box center [568, 372] width 800 height 496
click at [656, 364] on div "44 5 49 2 14:00 54 5 13:30 64 2 14:30 48 7 14:00 53 3 14:00 63 2 13:45 43 7 14:…" at bounding box center [568, 372] width 800 height 496
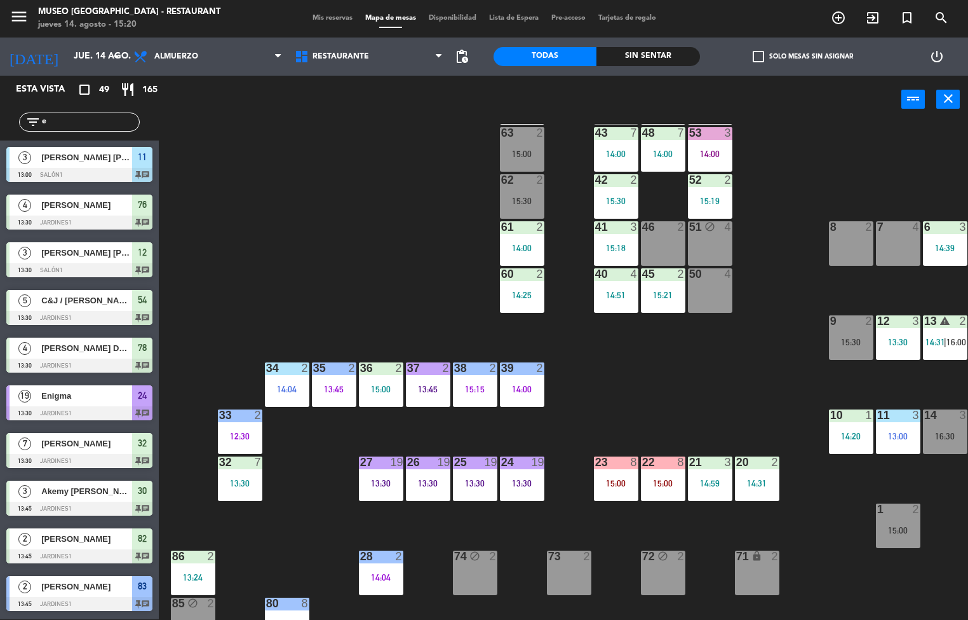
click at [752, 342] on div "44 5 49 2 14:00 54 5 13:30 64 2 14:30 48 7 14:00 53 3 14:00 63 2 15:00 43 7 14:…" at bounding box center [568, 372] width 800 height 496
click at [353, 391] on div "13:45" at bounding box center [334, 388] width 44 height 9
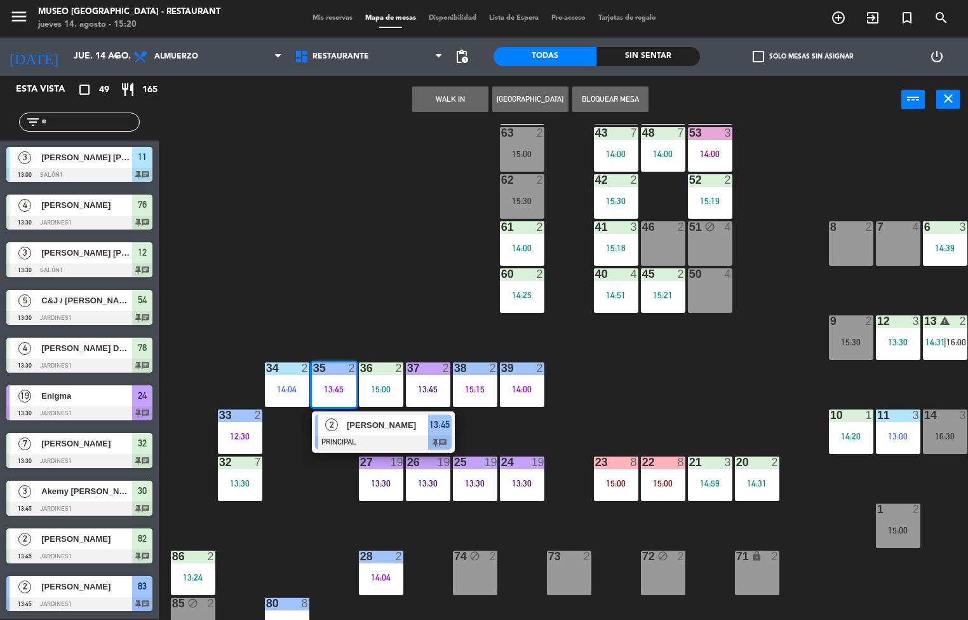
click at [357, 441] on div at bounding box center [383, 442] width 137 height 14
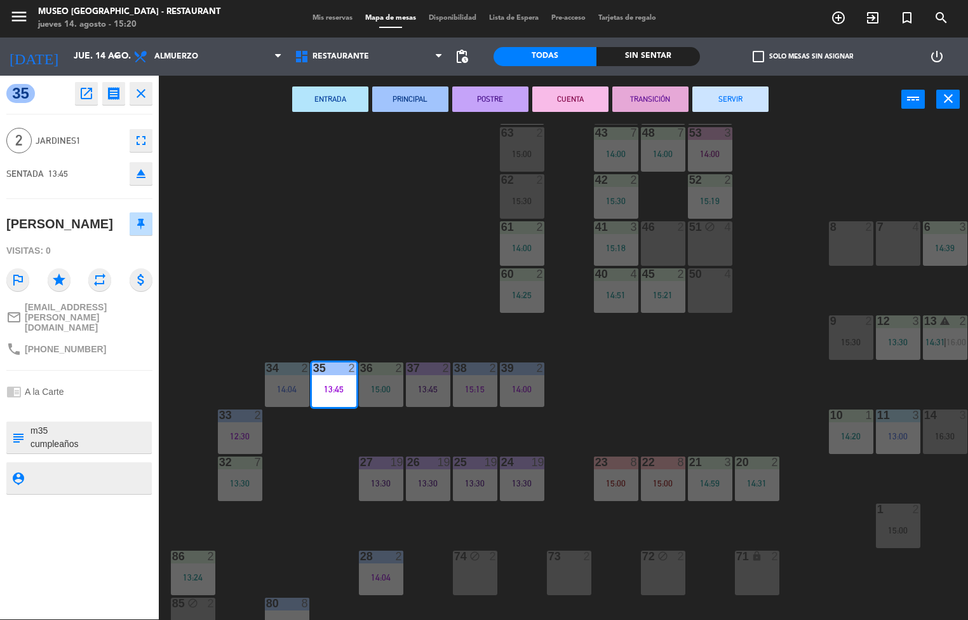
click at [747, 90] on button "SERVIR" at bounding box center [731, 98] width 76 height 25
click at [806, 183] on div "44 5 49 2 14:00 54 5 13:30 64 2 14:30 48 7 14:00 53 3 14:00 63 2 15:00 43 7 14:…" at bounding box center [568, 372] width 800 height 496
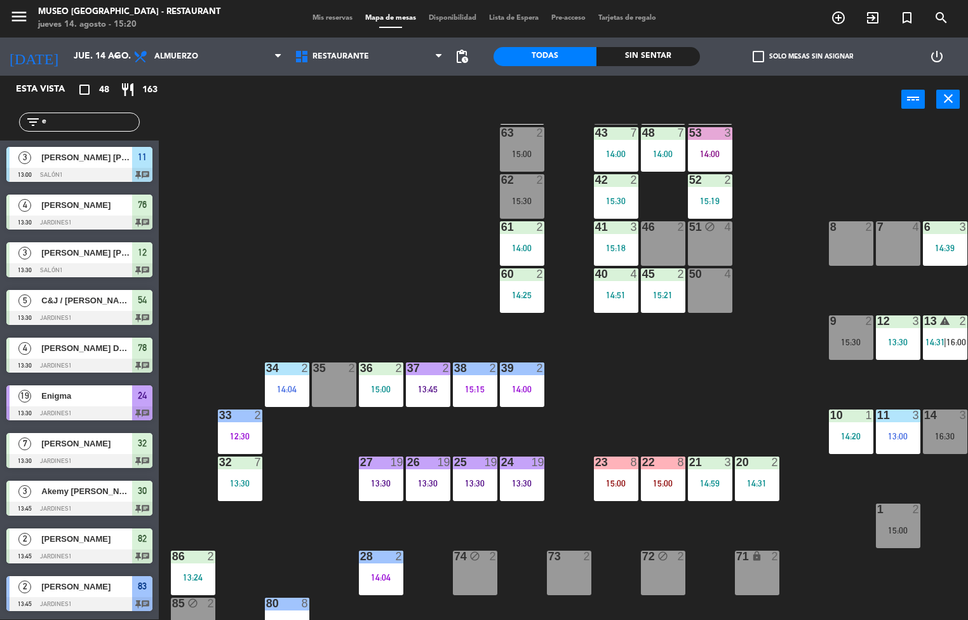
click at [307, 391] on div "14:04" at bounding box center [287, 388] width 44 height 9
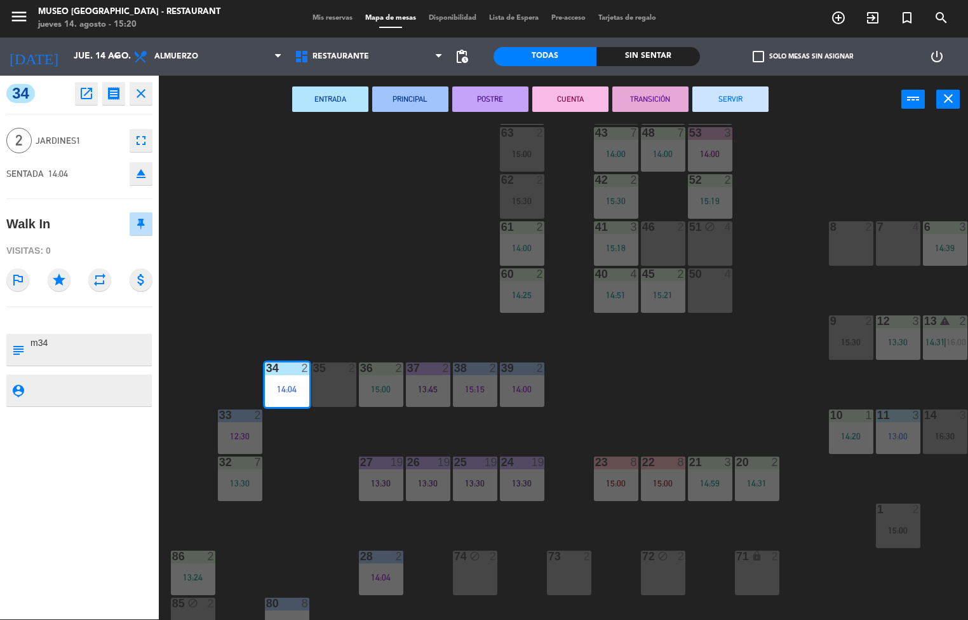
click at [745, 90] on button "SERVIR" at bounding box center [731, 98] width 76 height 25
click at [807, 170] on div "44 5 49 2 14:00 54 5 13:30 64 2 14:30 48 7 14:00 53 3 14:00 63 2 15:00 43 7 14:…" at bounding box center [568, 372] width 800 height 496
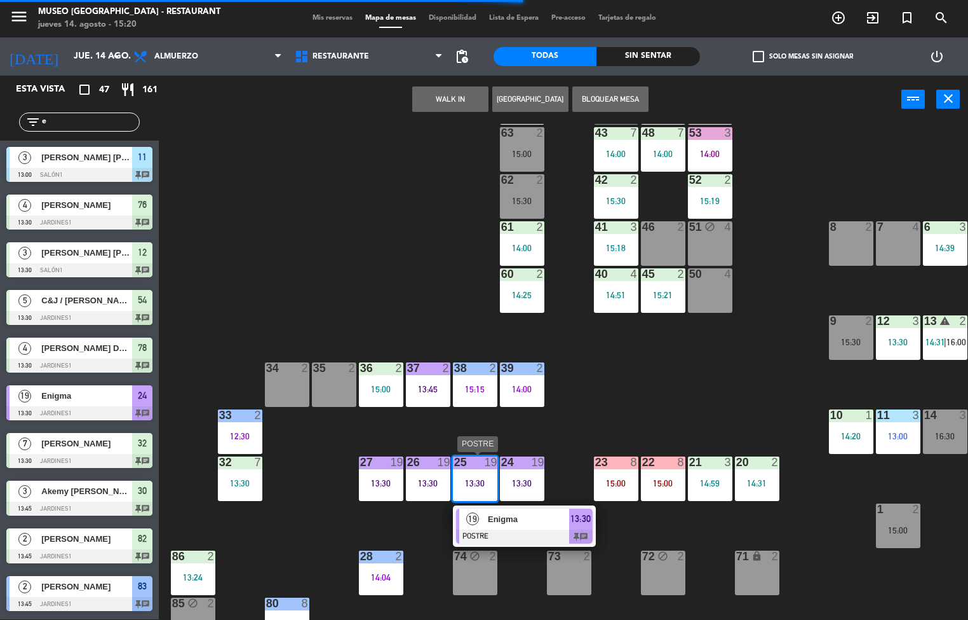
click at [716, 378] on div "44 5 49 2 14:00 54 5 13:30 64 2 14:30 48 7 14:00 53 3 14:00 63 2 15:00 43 7 14:…" at bounding box center [568, 372] width 800 height 496
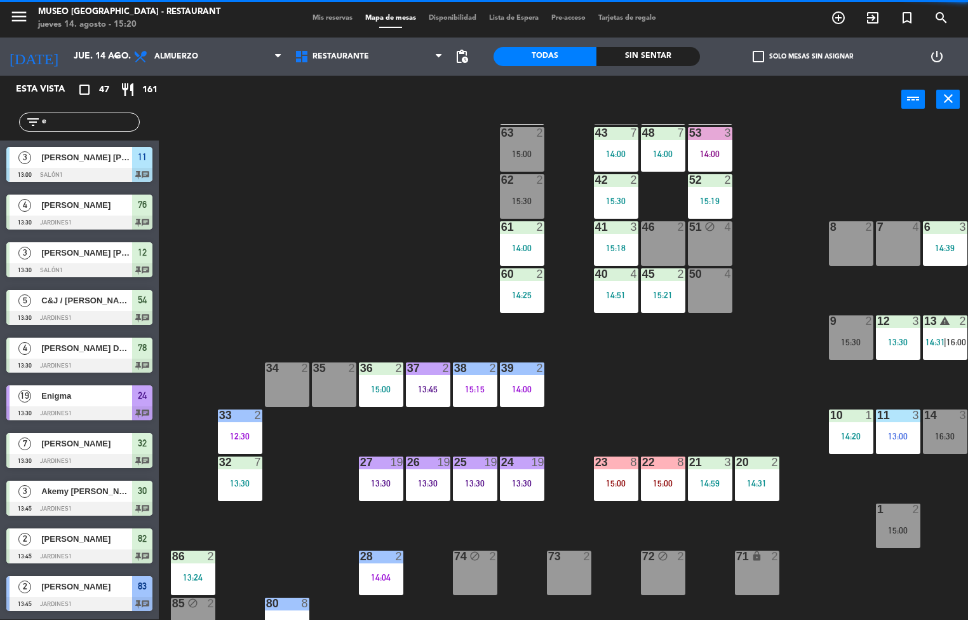
scroll to position [236, 0]
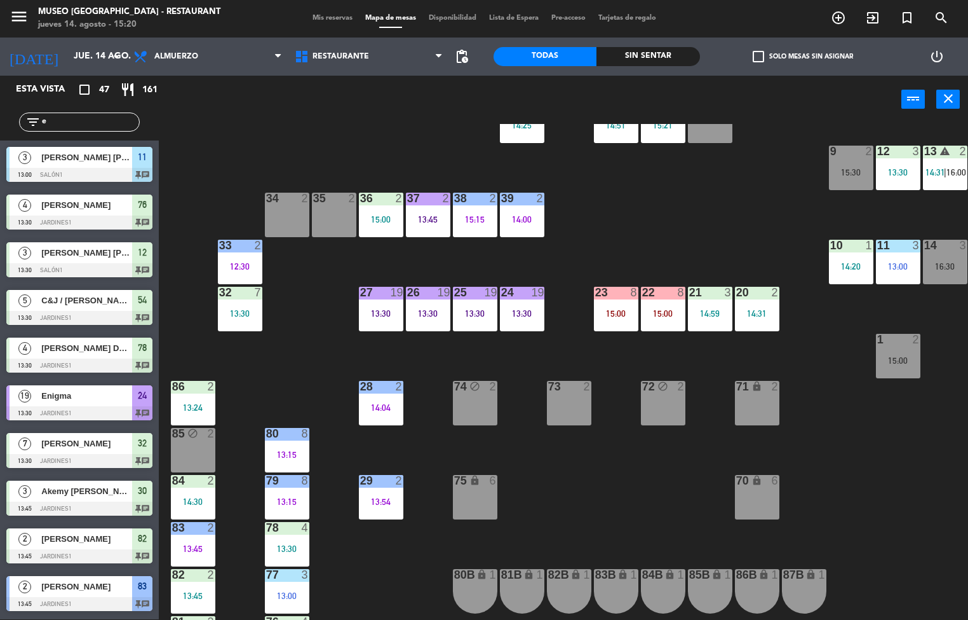
click at [707, 317] on div "14:59" at bounding box center [710, 313] width 44 height 9
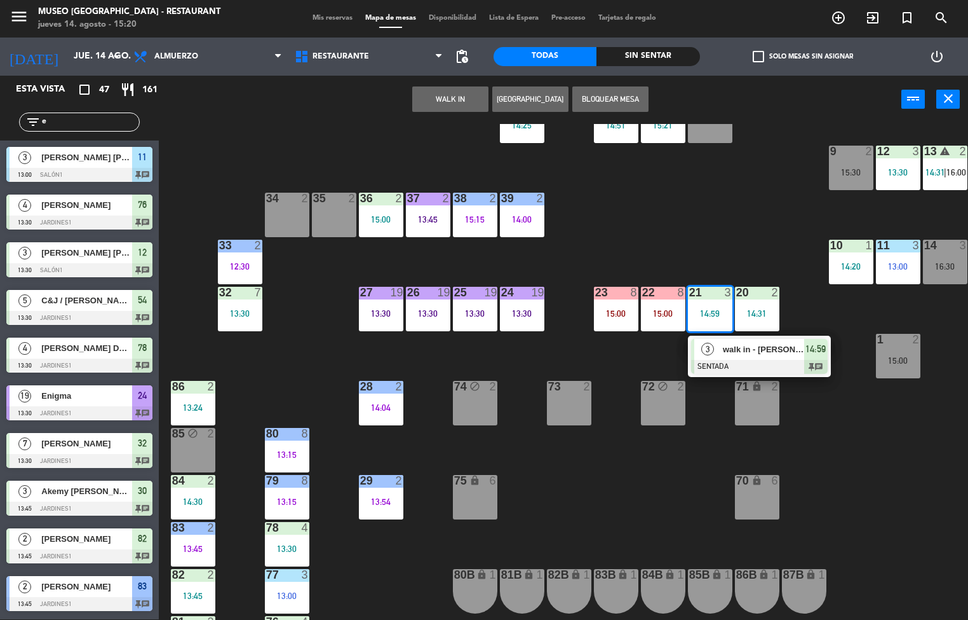
click at [755, 348] on span "walk in - [PERSON_NAME]" at bounding box center [763, 349] width 81 height 13
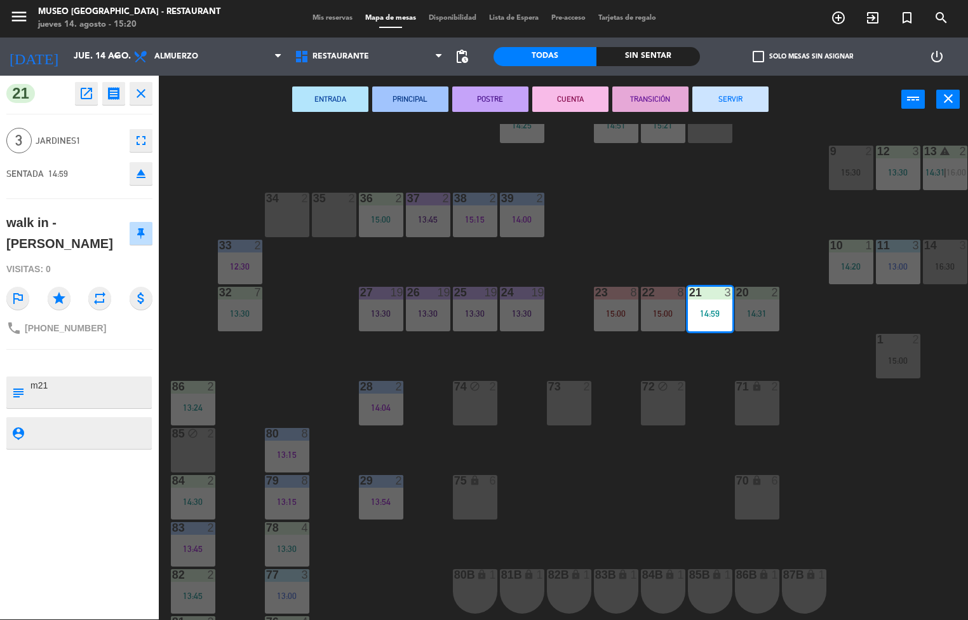
click at [408, 93] on button "PRINCIPAL" at bounding box center [410, 98] width 76 height 25
click at [731, 181] on div "menu [GEOGRAPHIC_DATA] - Restaurant jueves 14. agosto - 15:20 Mis reservas Mapa…" at bounding box center [484, 310] width 968 height 620
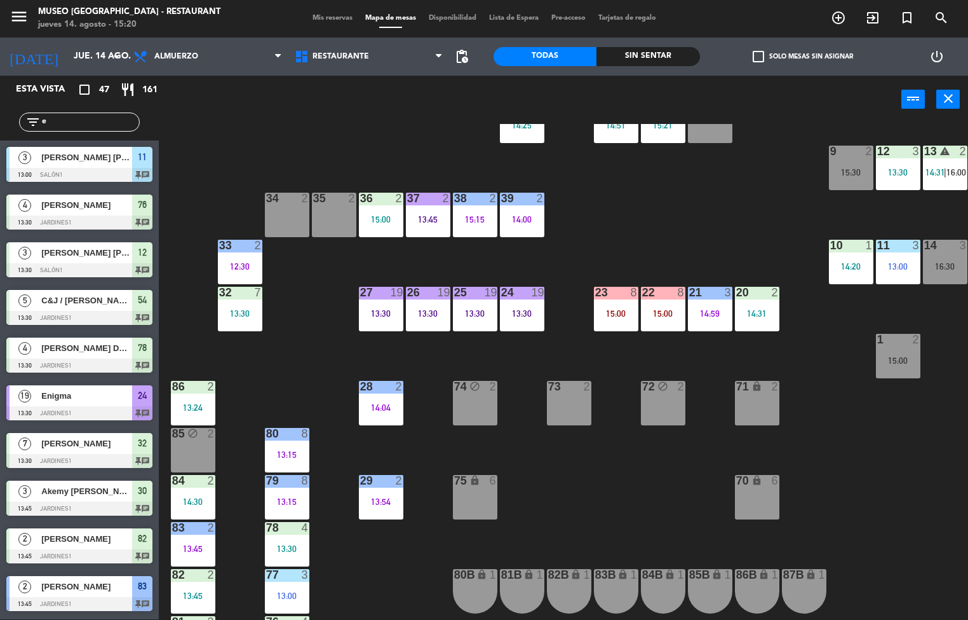
click at [773, 306] on div "20 2 14:31" at bounding box center [757, 309] width 44 height 44
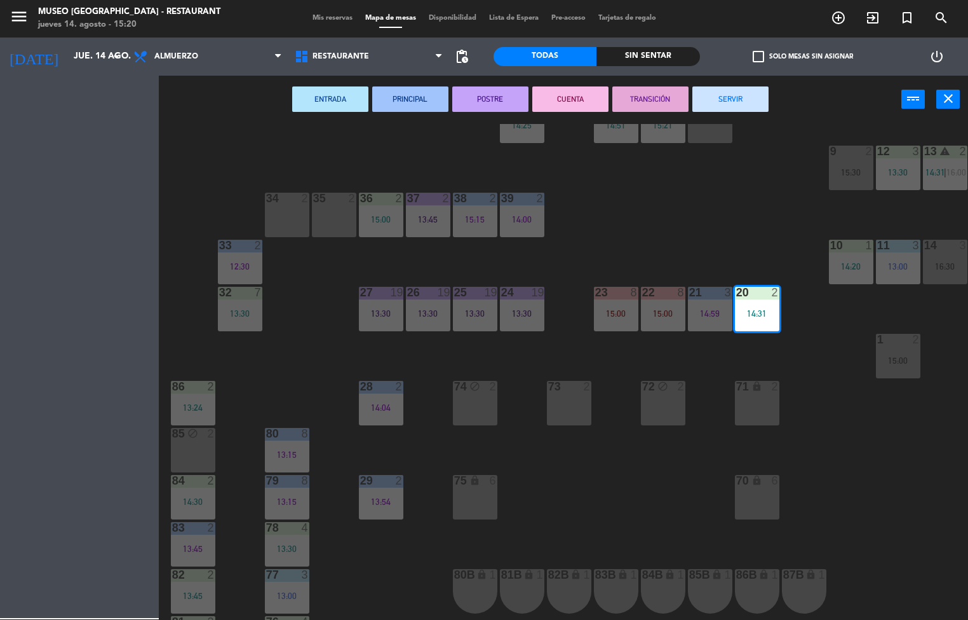
scroll to position [1, 0]
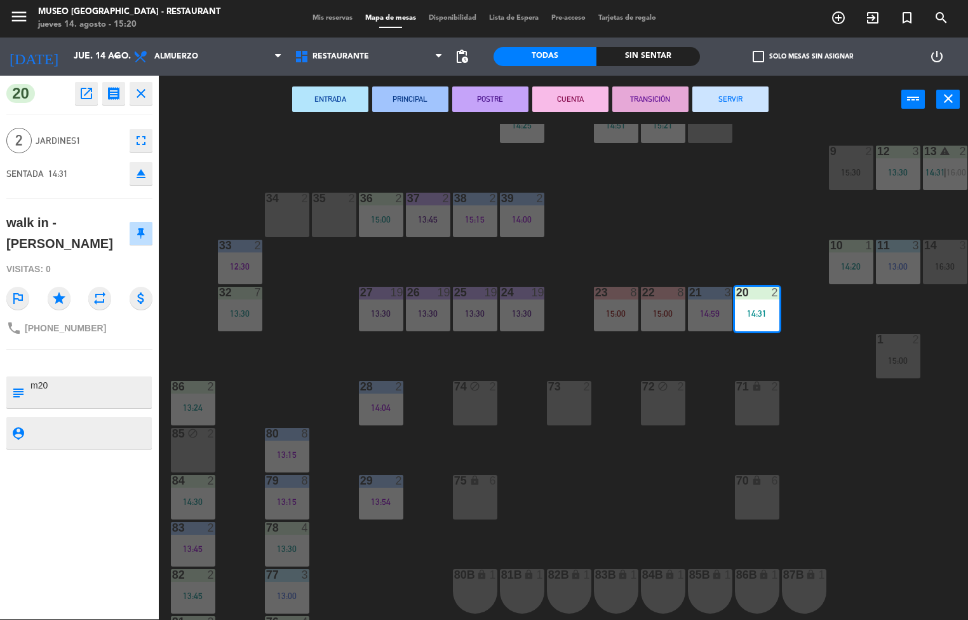
click at [315, 92] on button "ENTRADA" at bounding box center [330, 98] width 76 height 25
click at [700, 227] on div "44 5 49 2 14:00 54 5 13:30 64 2 14:30 48 7 14:00 53 3 14:00 63 2 15:00 43 7 14:…" at bounding box center [568, 372] width 800 height 496
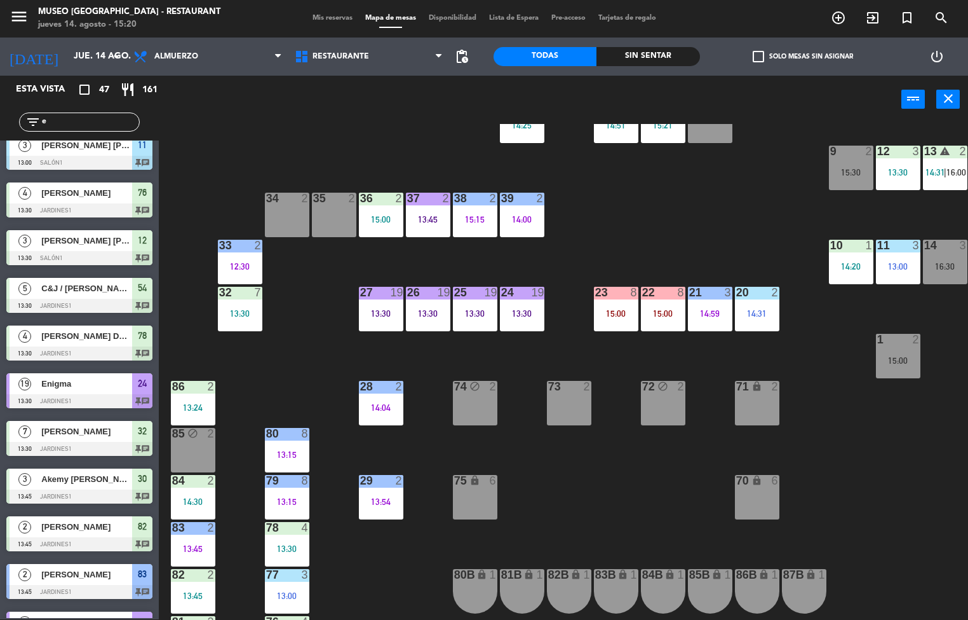
click at [420, 222] on div "13:45" at bounding box center [428, 219] width 44 height 9
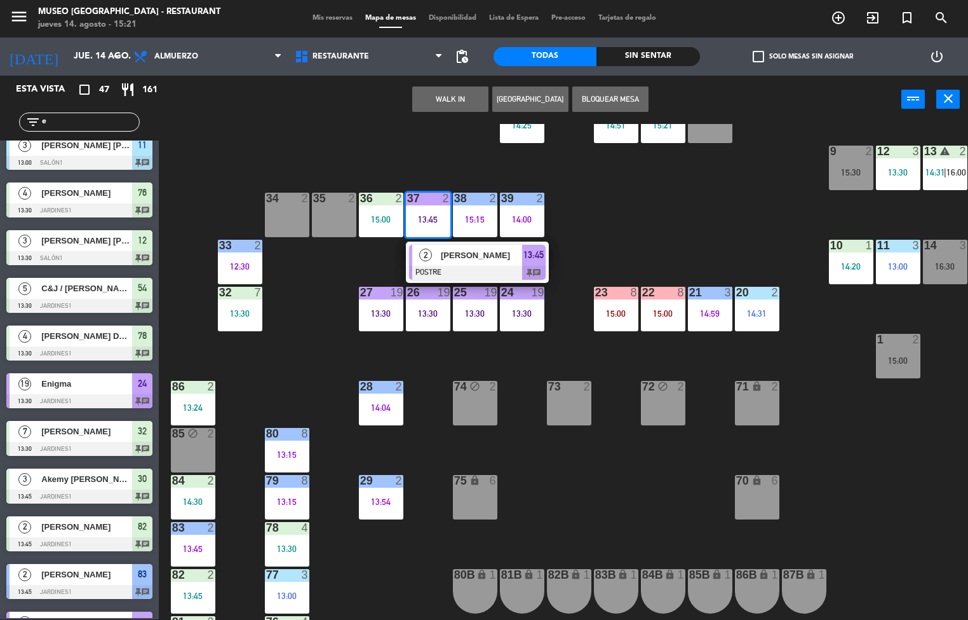
click at [473, 256] on span "[PERSON_NAME]" at bounding box center [481, 254] width 81 height 13
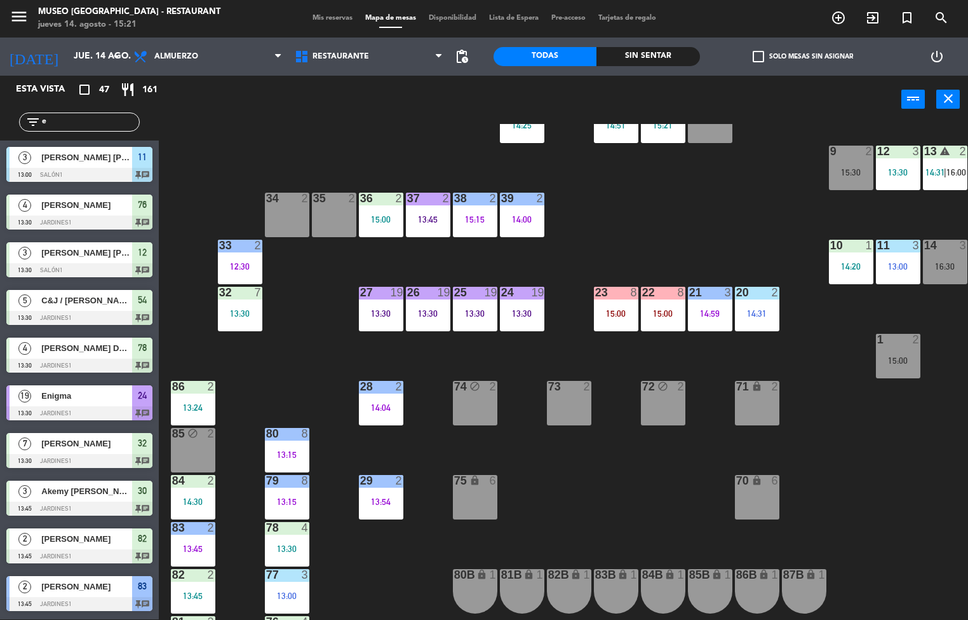
click at [662, 205] on div "44 5 49 2 14:00 54 5 13:30 64 2 14:30 48 7 14:00 53 3 14:00 63 2 15:00 43 7 14:…" at bounding box center [568, 372] width 800 height 496
click at [472, 236] on div "38 2 15:15" at bounding box center [475, 215] width 44 height 44
click at [527, 288] on div at bounding box center [522, 292] width 21 height 11
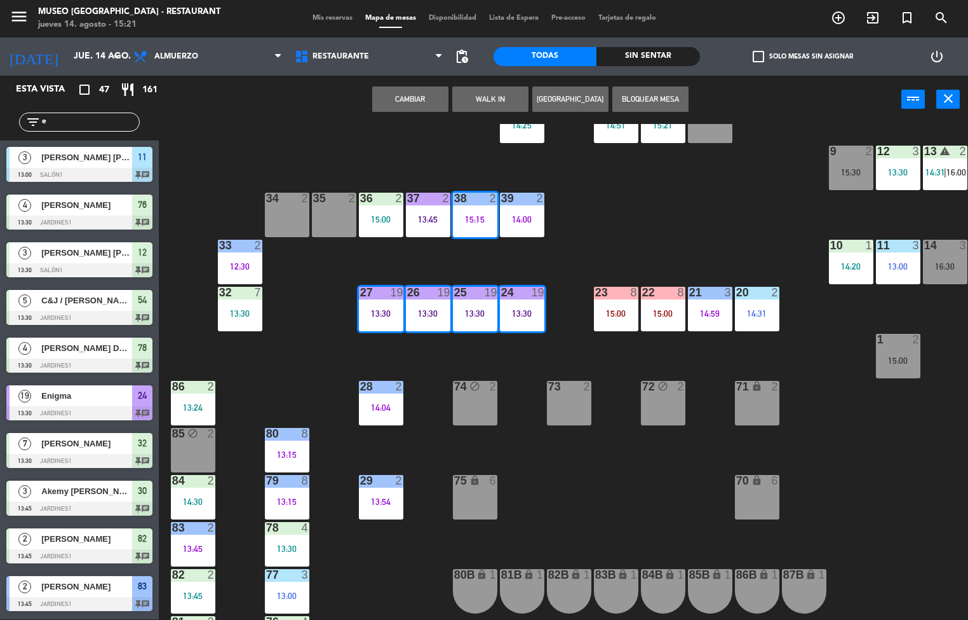
scroll to position [46, 0]
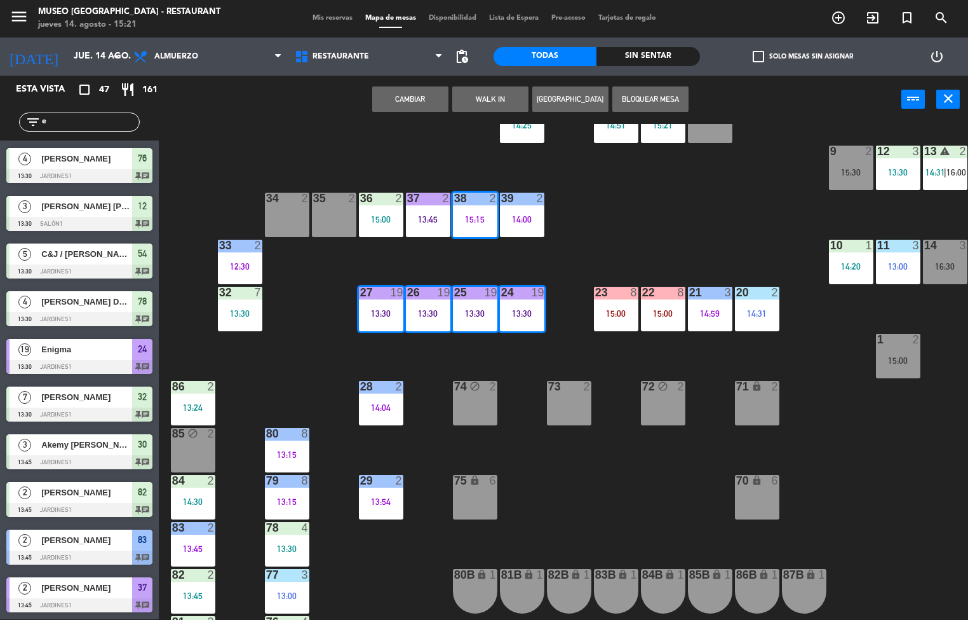
click at [637, 226] on div "44 5 49 2 14:00 54 5 13:30 64 2 14:30 48 7 14:00 53 3 14:00 63 2 15:00 43 7 14:…" at bounding box center [568, 372] width 800 height 496
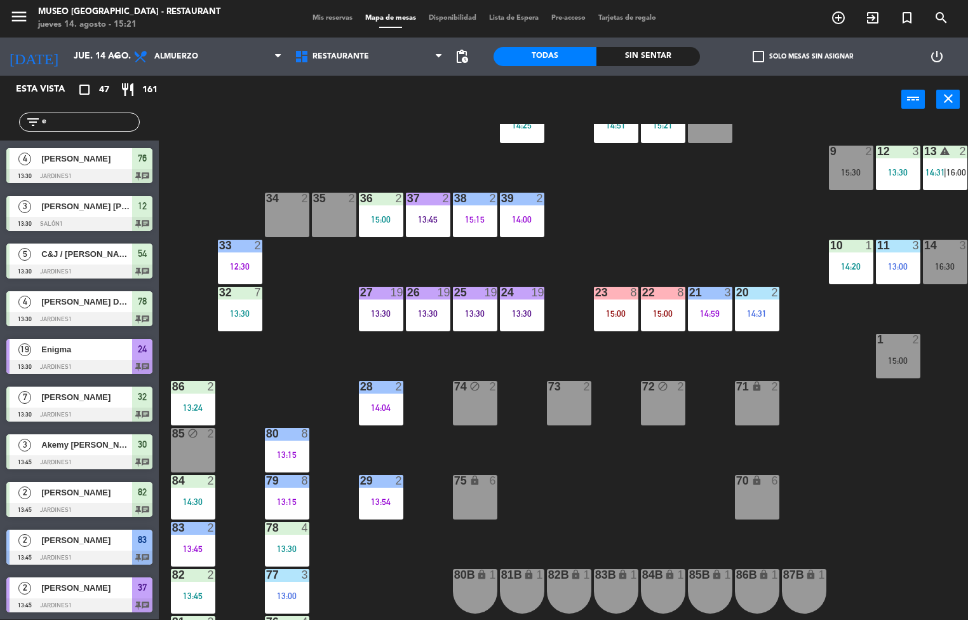
click at [473, 233] on div "38 2 15:15" at bounding box center [475, 215] width 44 height 44
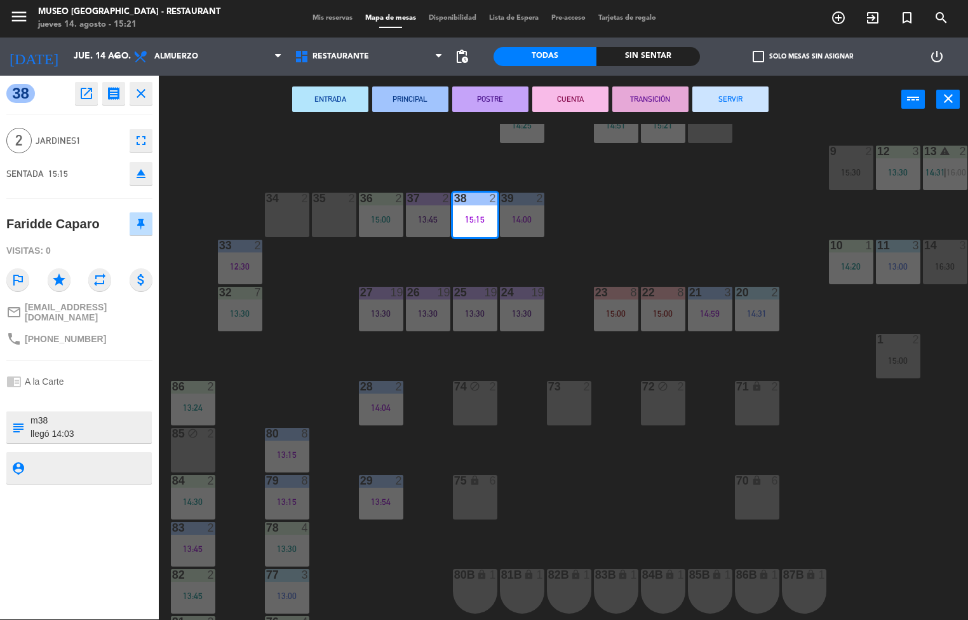
click at [487, 97] on button "POSTRE" at bounding box center [490, 98] width 76 height 25
click at [662, 227] on div "44 5 49 2 14:00 54 5 13:30 64 2 14:30 48 7 14:00 53 3 14:00 63 2 15:00 43 7 14:…" at bounding box center [568, 372] width 800 height 496
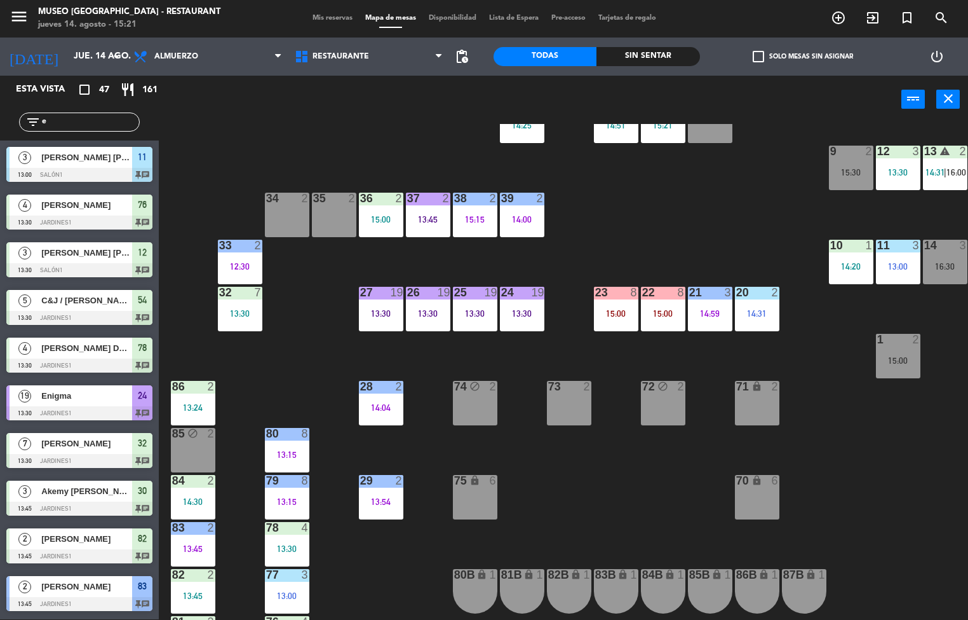
scroll to position [250, 0]
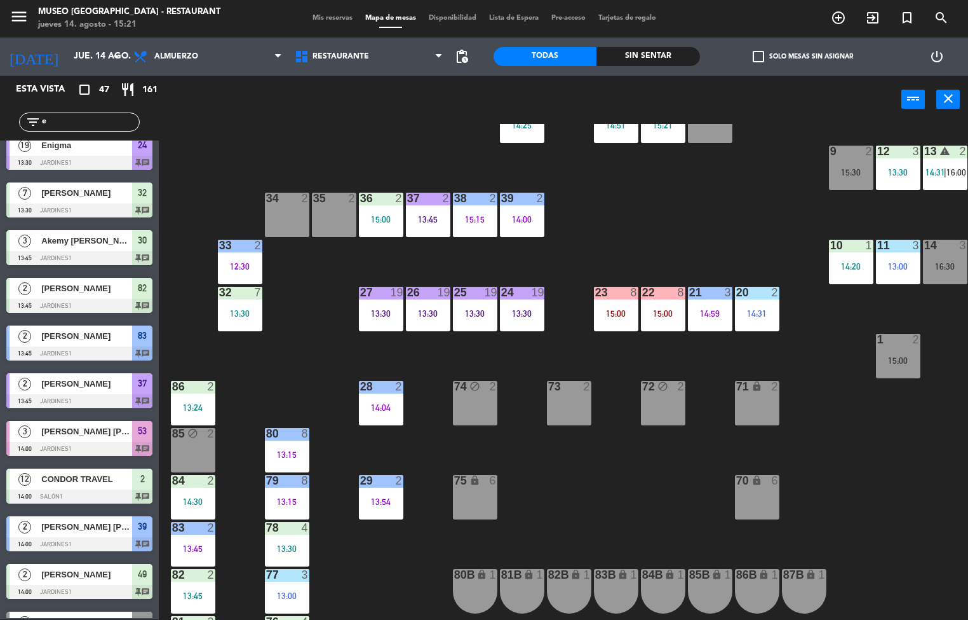
click at [524, 231] on div "39 2 14:00" at bounding box center [522, 215] width 44 height 44
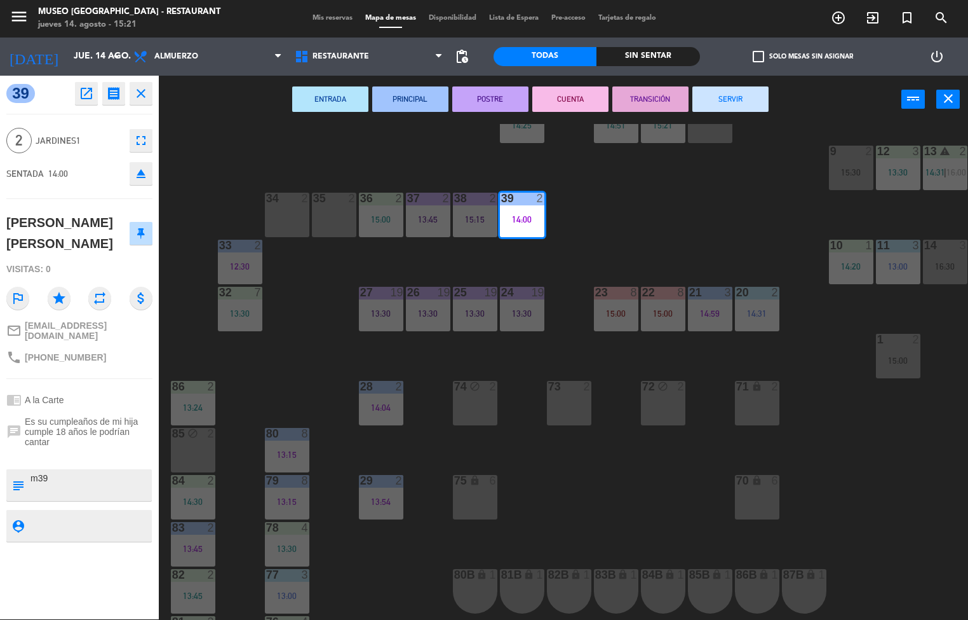
click at [482, 94] on button "POSTRE" at bounding box center [490, 98] width 76 height 25
click at [654, 381] on div "72 block 2" at bounding box center [663, 403] width 44 height 44
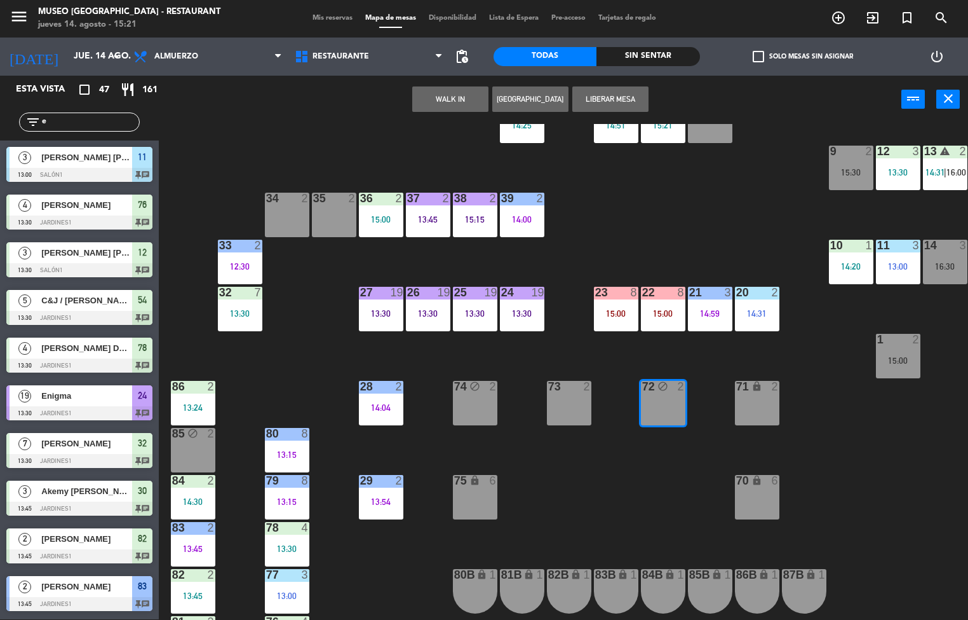
scroll to position [1, 0]
click at [244, 309] on div "13:30" at bounding box center [240, 313] width 44 height 9
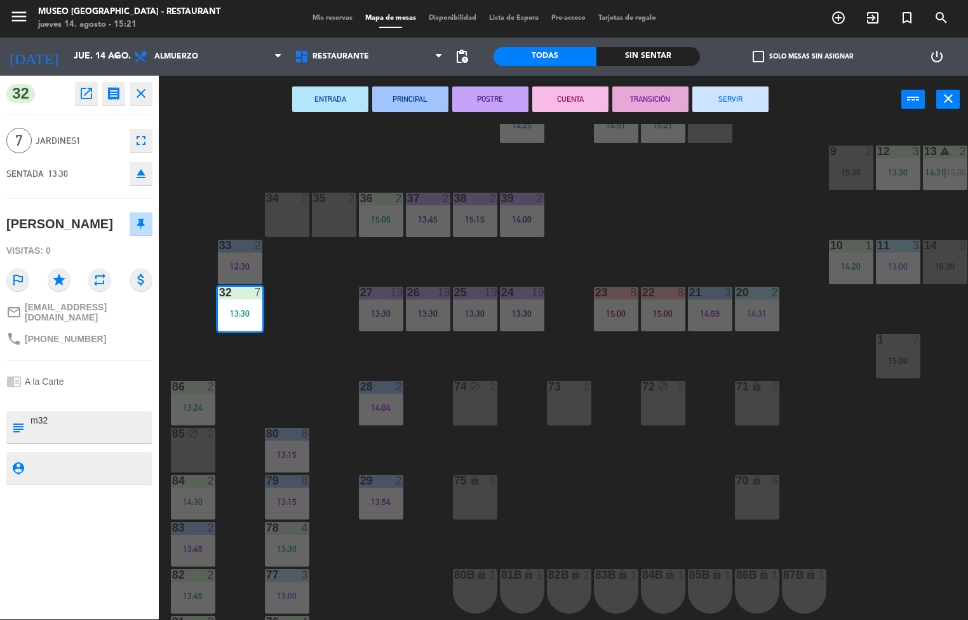
click at [406, 97] on button "PRINCIPAL" at bounding box center [410, 98] width 76 height 25
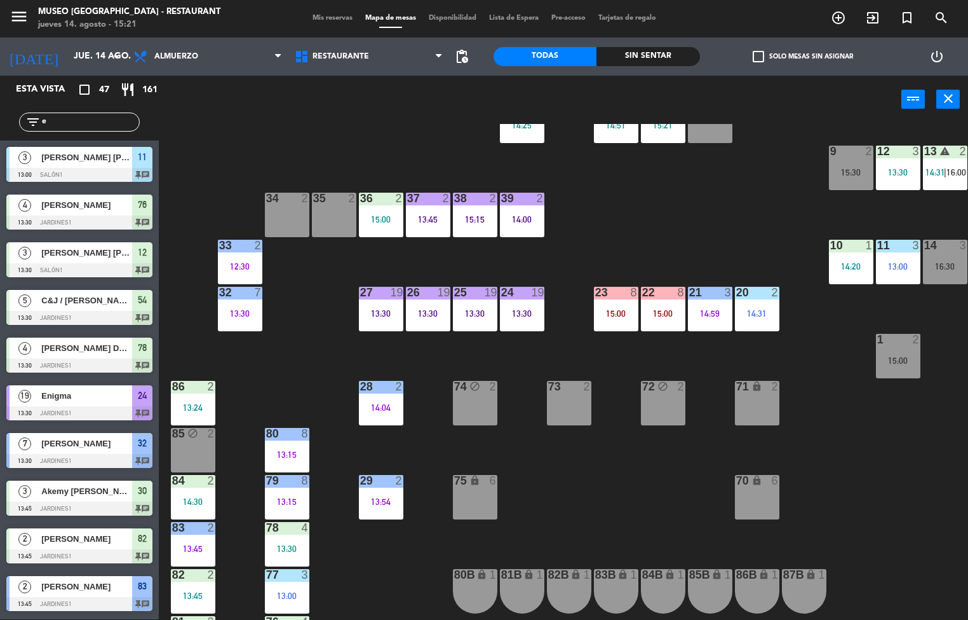
click at [702, 208] on div "44 5 49 2 14:00 54 5 13:30 64 2 14:30 48 7 14:00 53 3 14:00 63 2 15:00 43 7 14:…" at bounding box center [568, 372] width 800 height 496
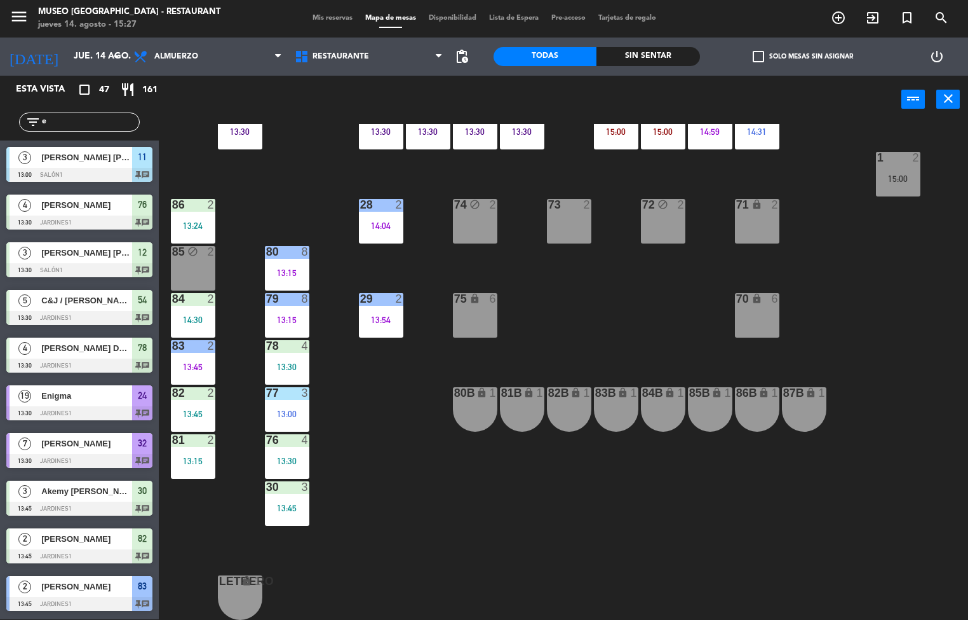
click at [732, 472] on div "44 5 49 2 14:00 54 5 13:30 64 2 14:30 48 7 14:00 53 3 14:00 63 2 15:00 43 7 14:…" at bounding box center [568, 372] width 800 height 496
click at [683, 236] on div "72 block 2" at bounding box center [663, 221] width 44 height 44
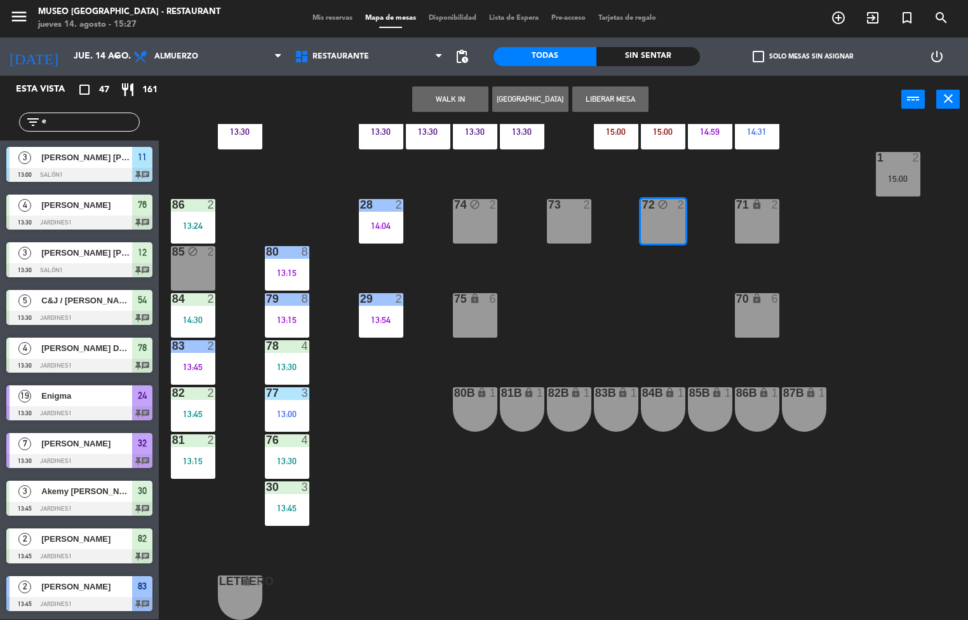
scroll to position [254, 0]
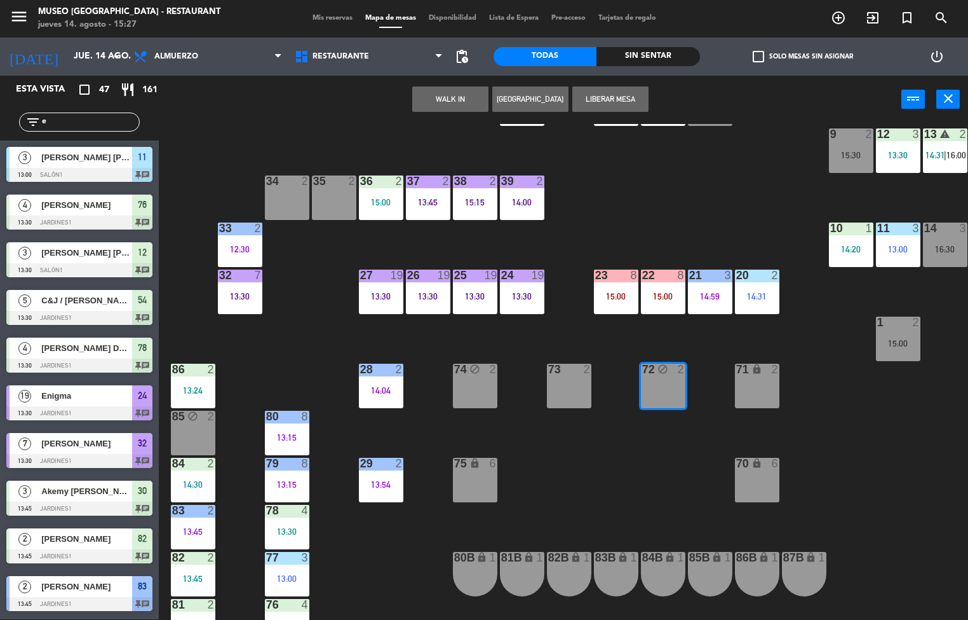
click at [418, 198] on div "13:45" at bounding box center [428, 202] width 44 height 9
click at [380, 180] on div at bounding box center [380, 180] width 21 height 11
click at [376, 181] on div at bounding box center [380, 180] width 21 height 11
click at [380, 185] on div at bounding box center [380, 180] width 21 height 11
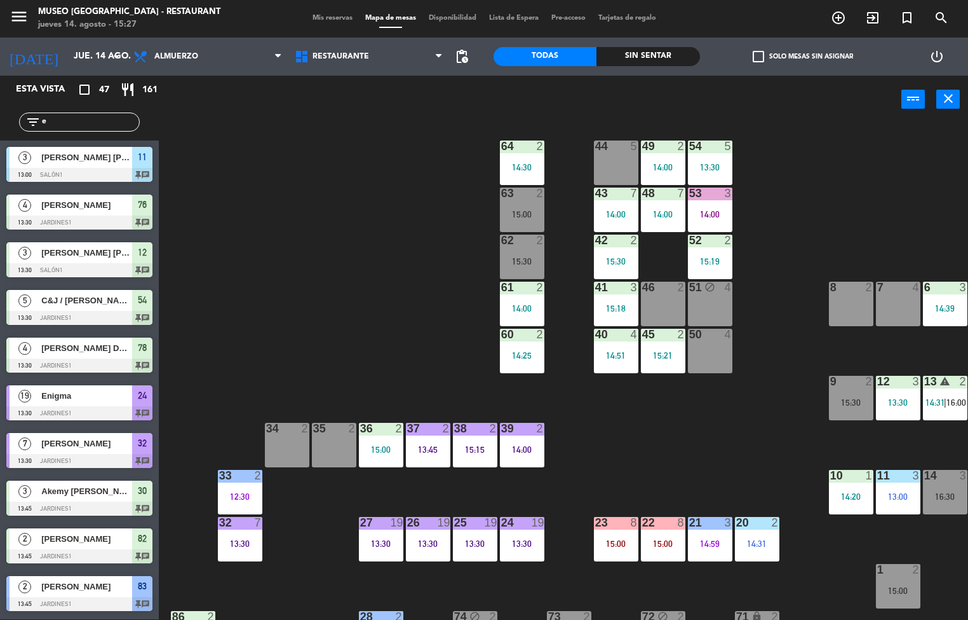
scroll to position [0, 0]
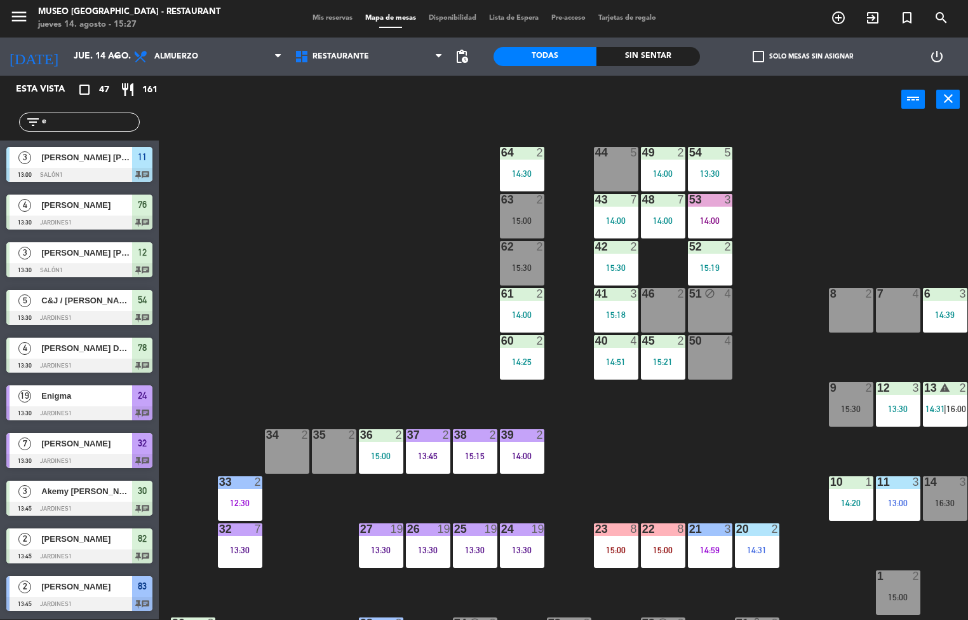
click at [364, 430] on div "2" at bounding box center [354, 434] width 21 height 11
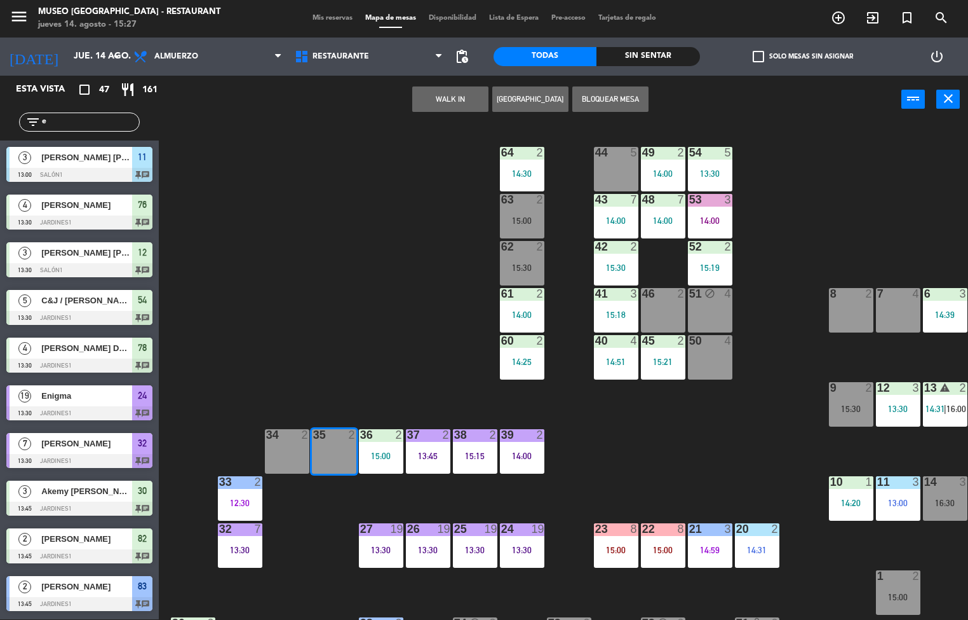
click at [384, 437] on div at bounding box center [380, 434] width 21 height 11
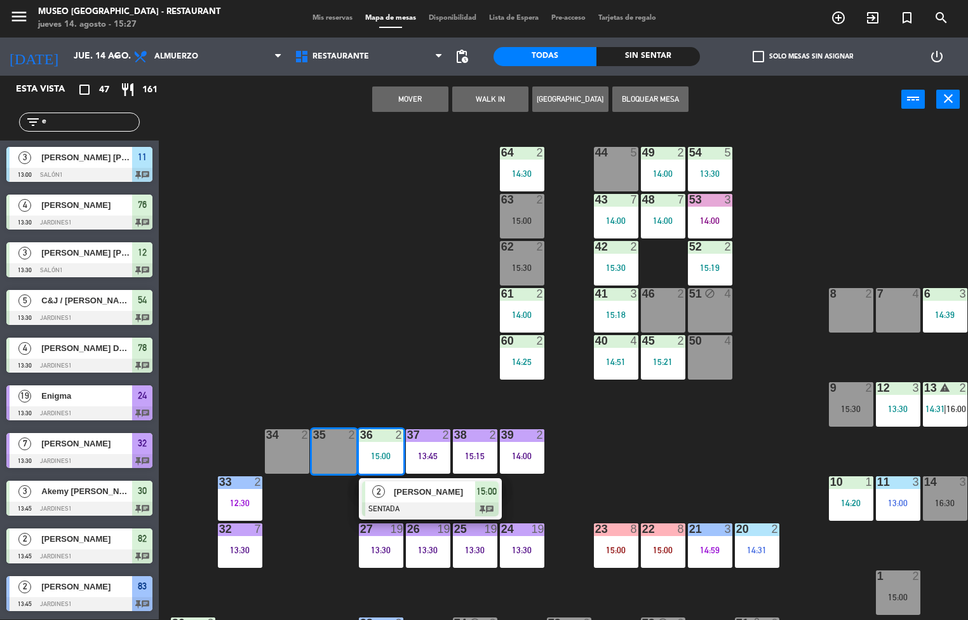
click at [662, 462] on div "44 5 49 2 14:00 54 5 13:30 64 2 14:30 48 7 14:00 53 3 14:00 63 2 15:00 43 7 14:…" at bounding box center [568, 372] width 800 height 496
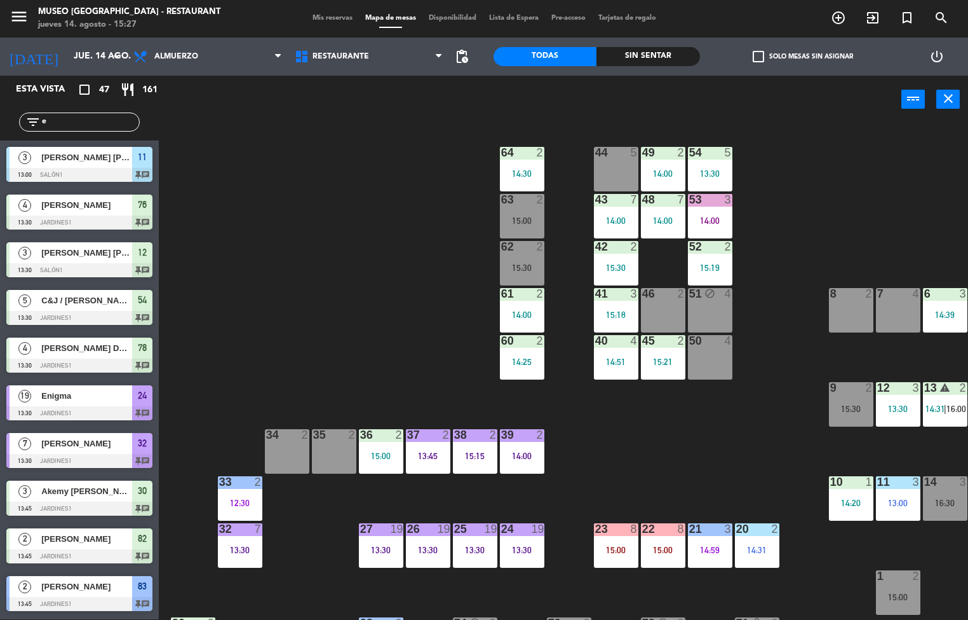
click at [387, 433] on div at bounding box center [380, 434] width 21 height 11
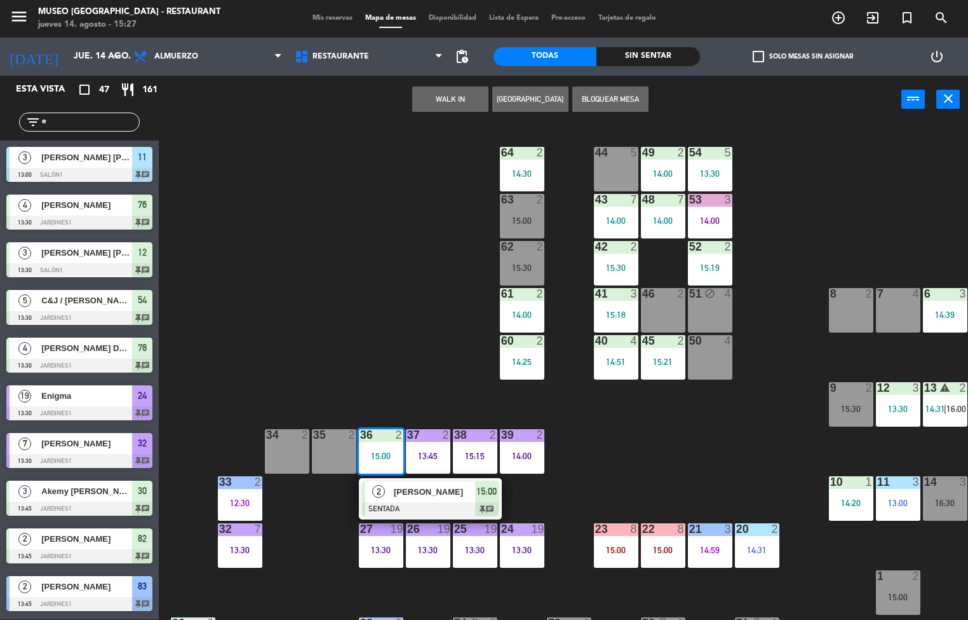
click at [450, 489] on span "[PERSON_NAME]" at bounding box center [434, 491] width 81 height 13
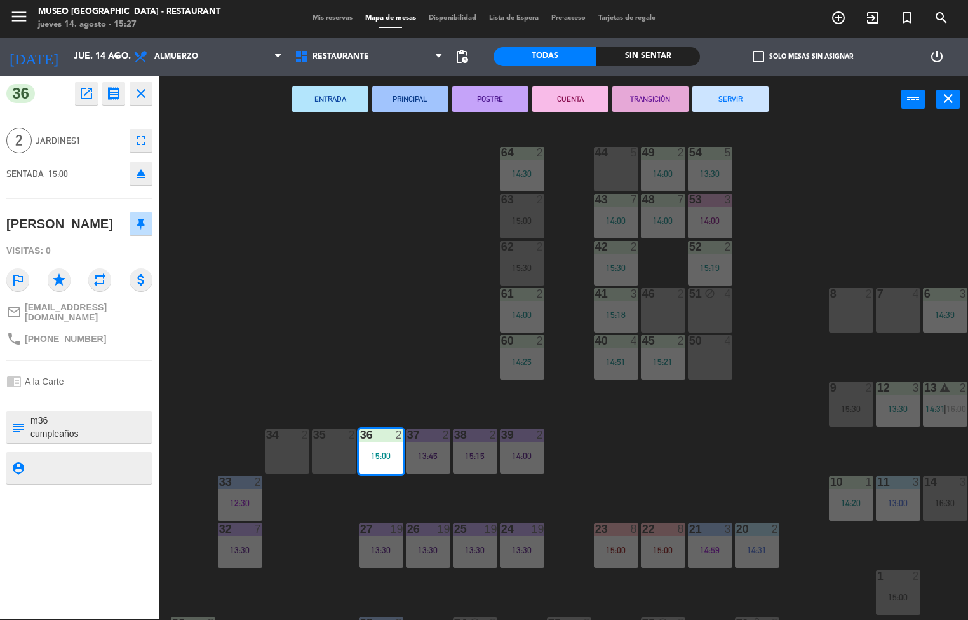
click at [86, 92] on icon "open_in_new" at bounding box center [86, 93] width 15 height 15
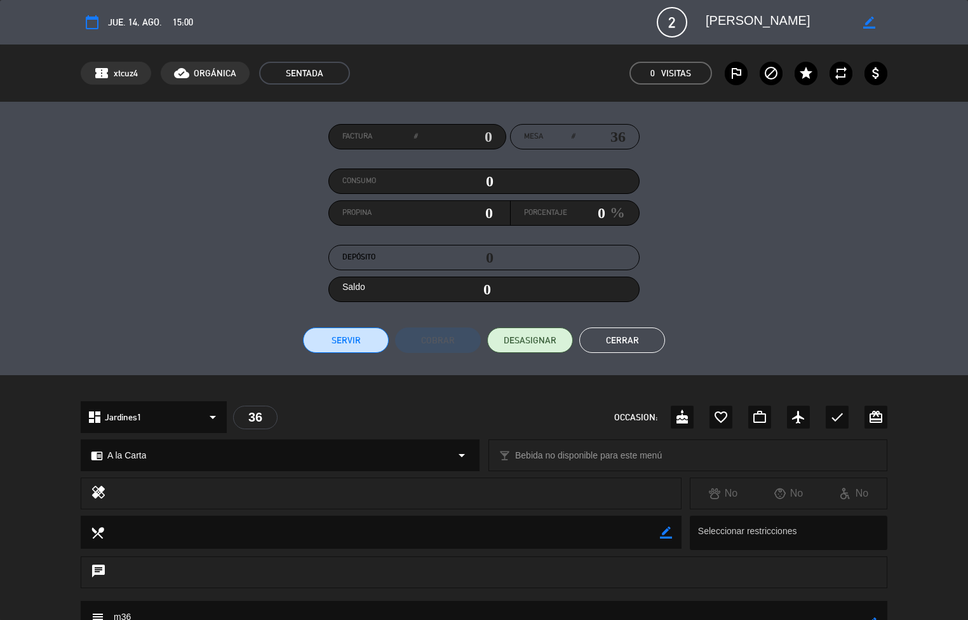
scroll to position [187, 0]
